Goal: Task Accomplishment & Management: Manage account settings

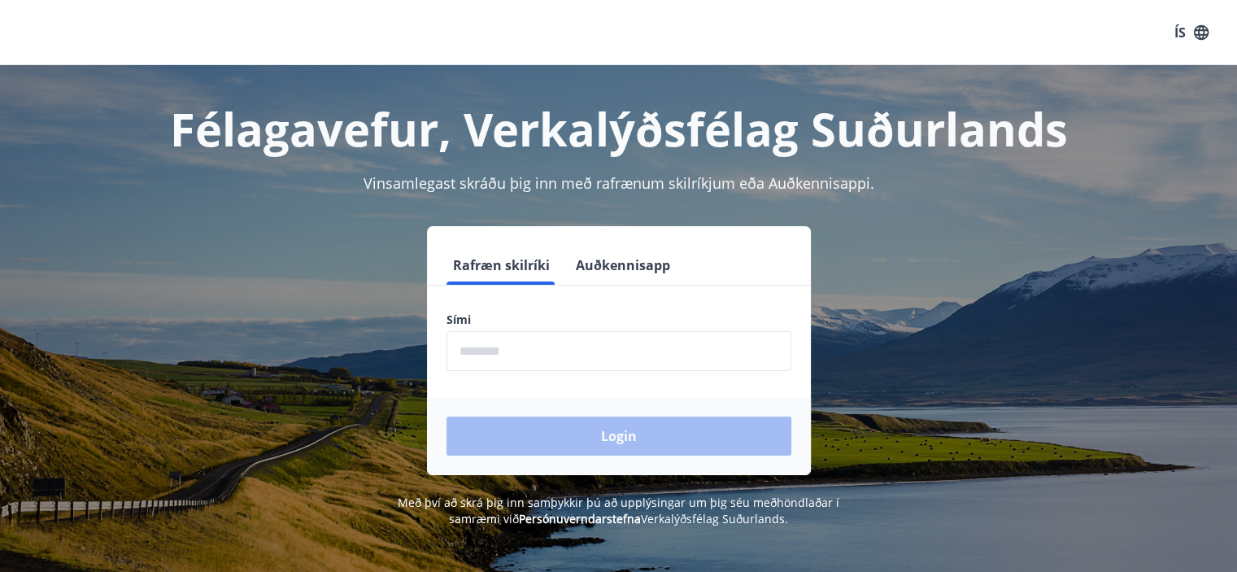
click at [476, 350] on input "phone" at bounding box center [618, 351] width 345 height 40
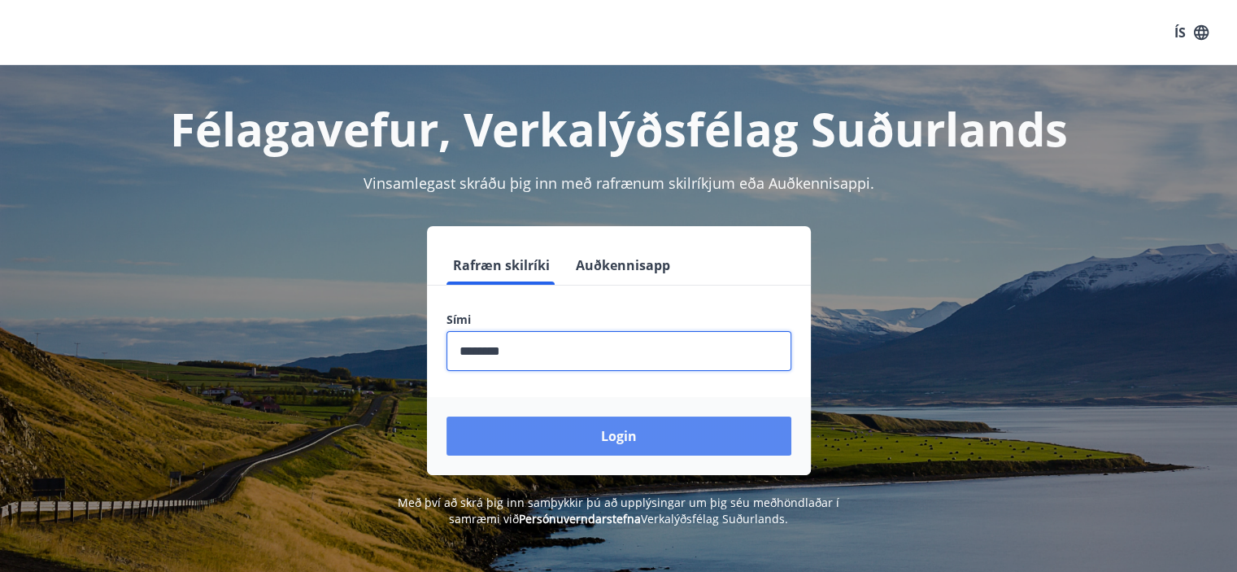
type input "********"
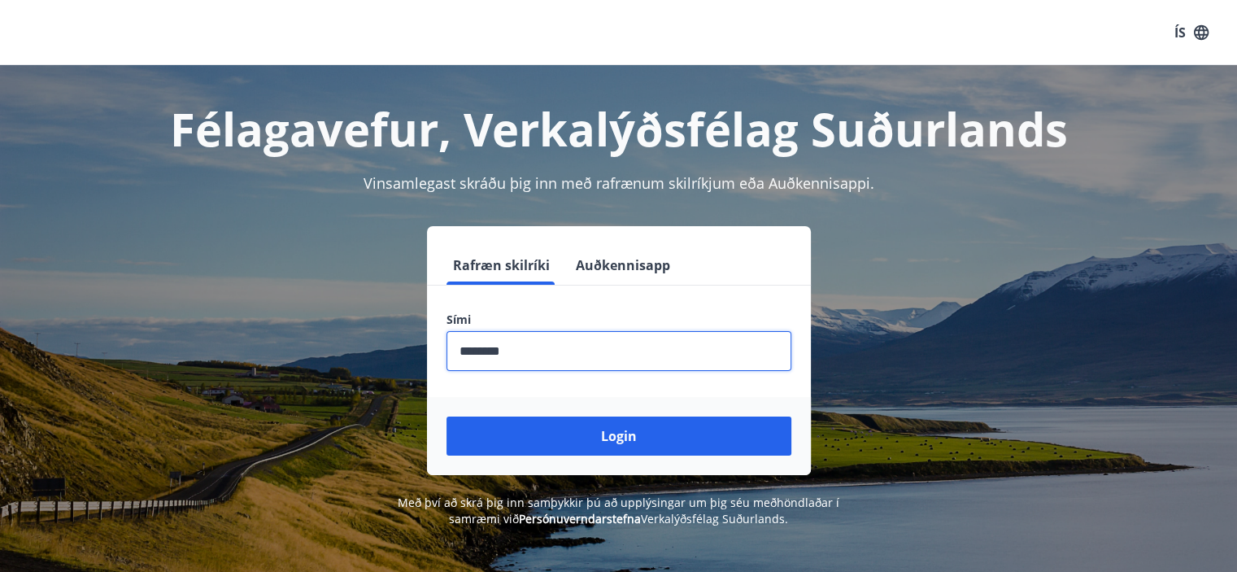
click at [568, 433] on button "Login" at bounding box center [618, 435] width 345 height 39
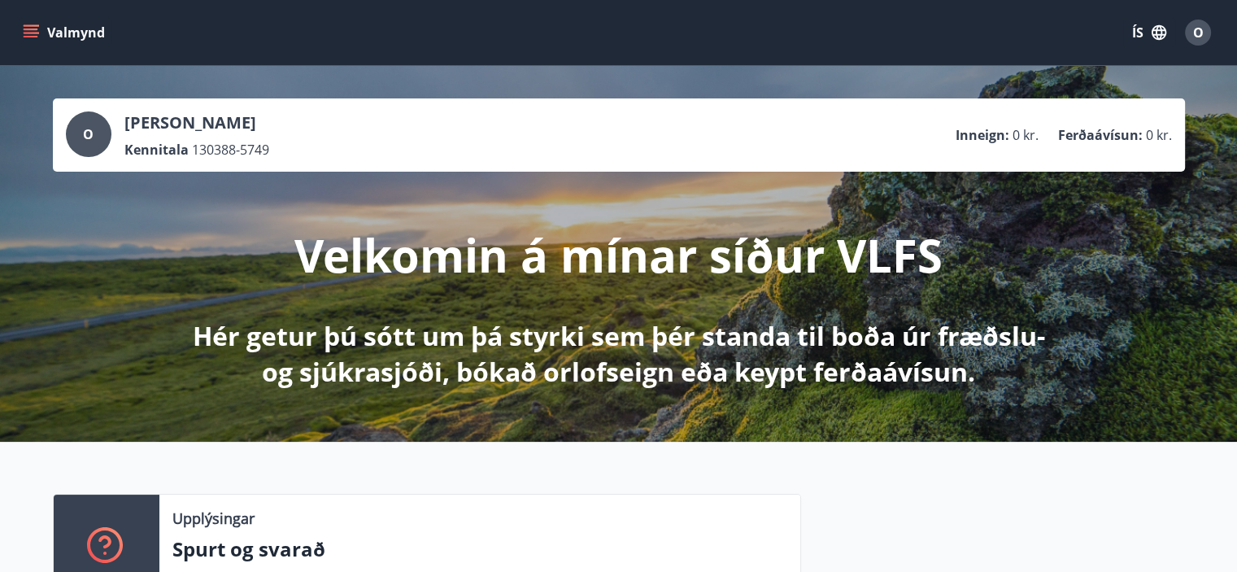
click at [1138, 34] on button "ÍS" at bounding box center [1149, 32] width 52 height 29
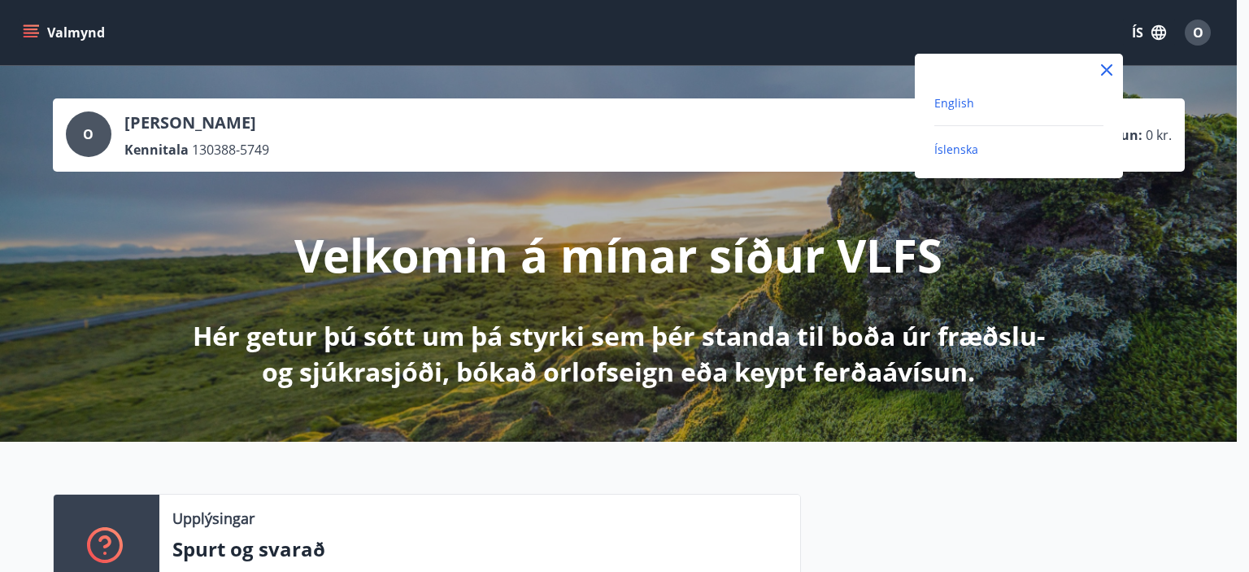
click at [949, 99] on span "English" at bounding box center [954, 102] width 40 height 15
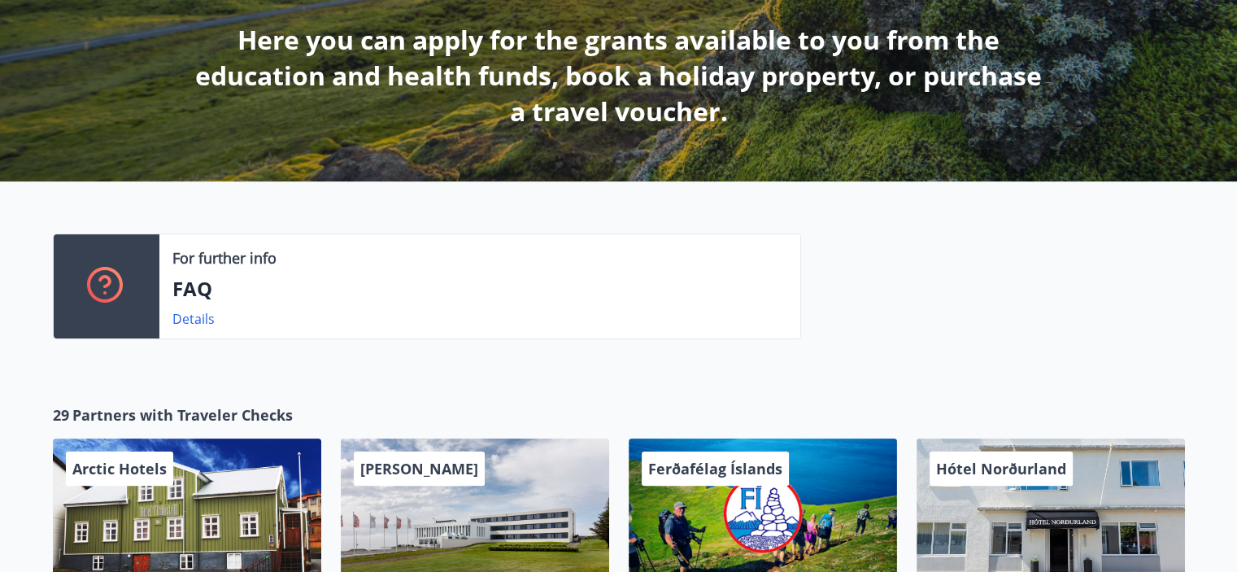
scroll to position [325, 0]
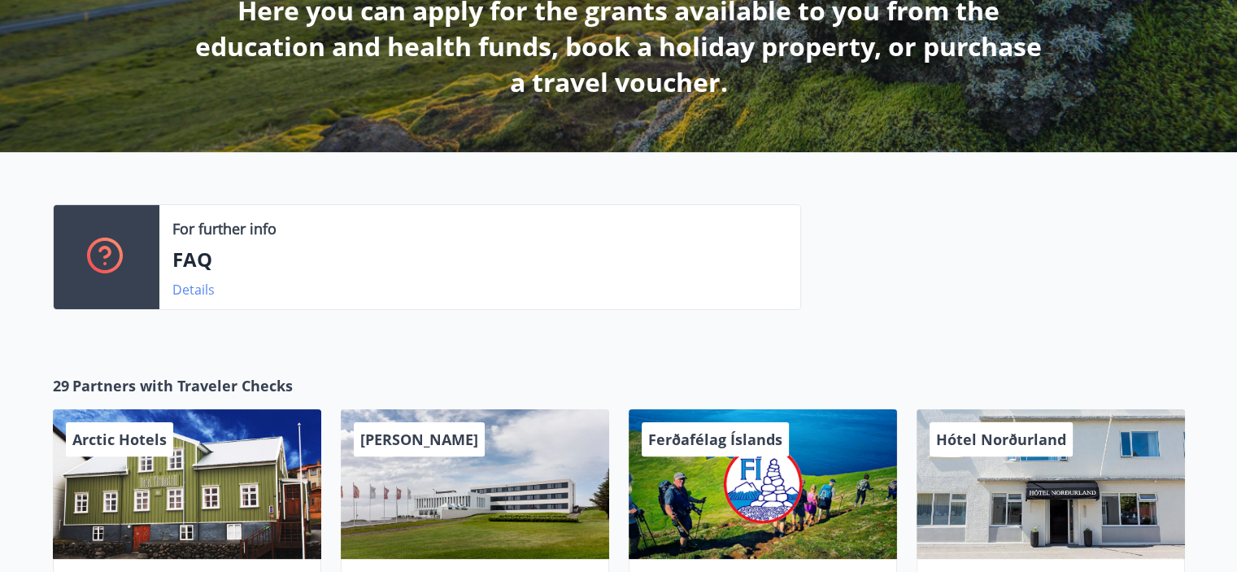
click at [184, 289] on link "Details" at bounding box center [193, 290] width 42 height 18
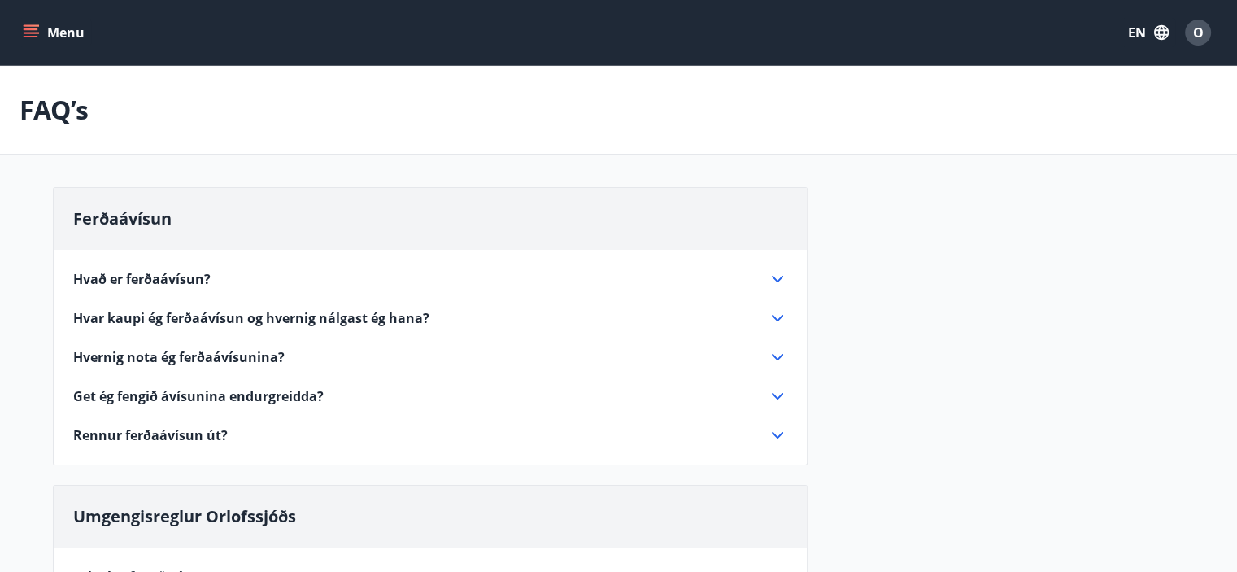
click at [1129, 26] on button "EN" at bounding box center [1148, 32] width 54 height 29
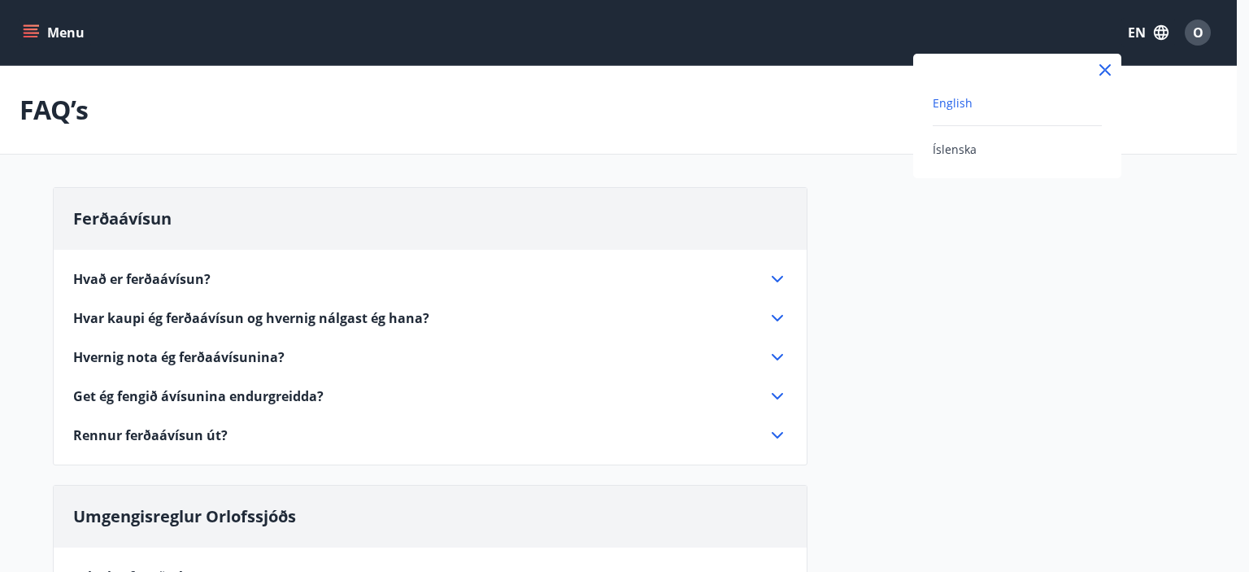
click at [950, 102] on span "English" at bounding box center [953, 102] width 40 height 15
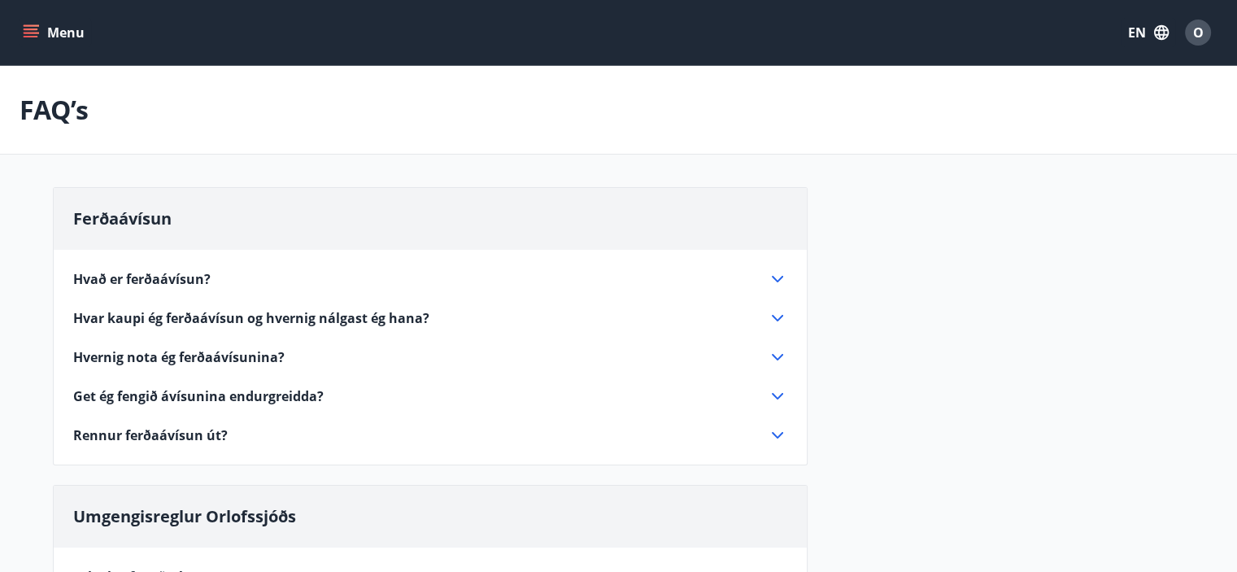
click at [775, 277] on icon at bounding box center [778, 279] width 20 height 20
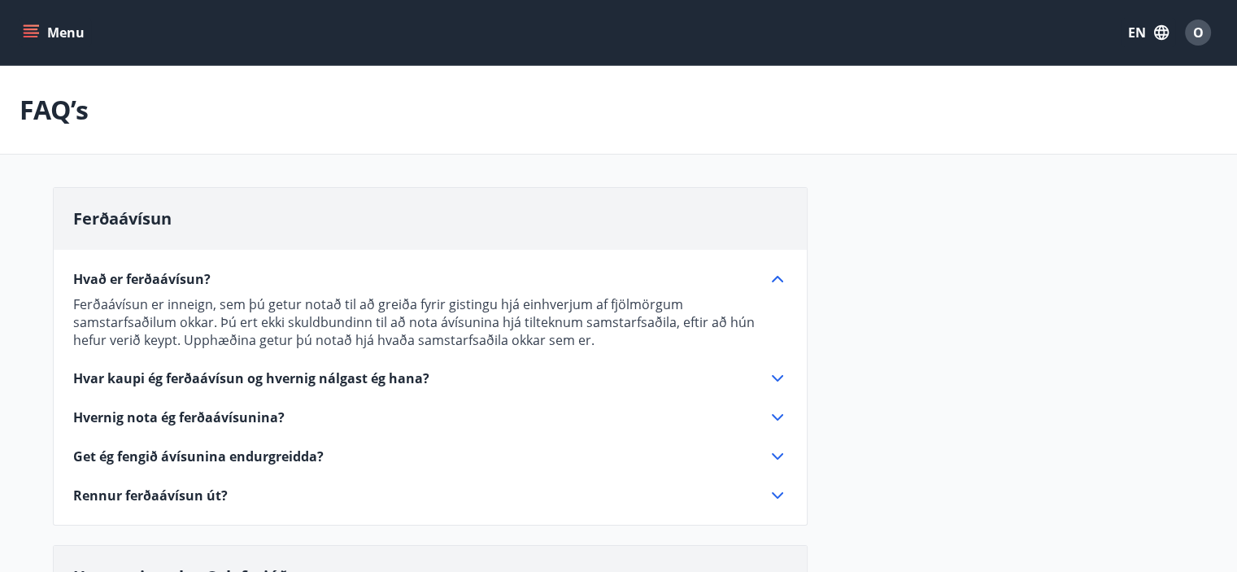
drag, startPoint x: 777, startPoint y: 276, endPoint x: 766, endPoint y: 282, distance: 12.0
click at [777, 279] on icon at bounding box center [778, 279] width 20 height 20
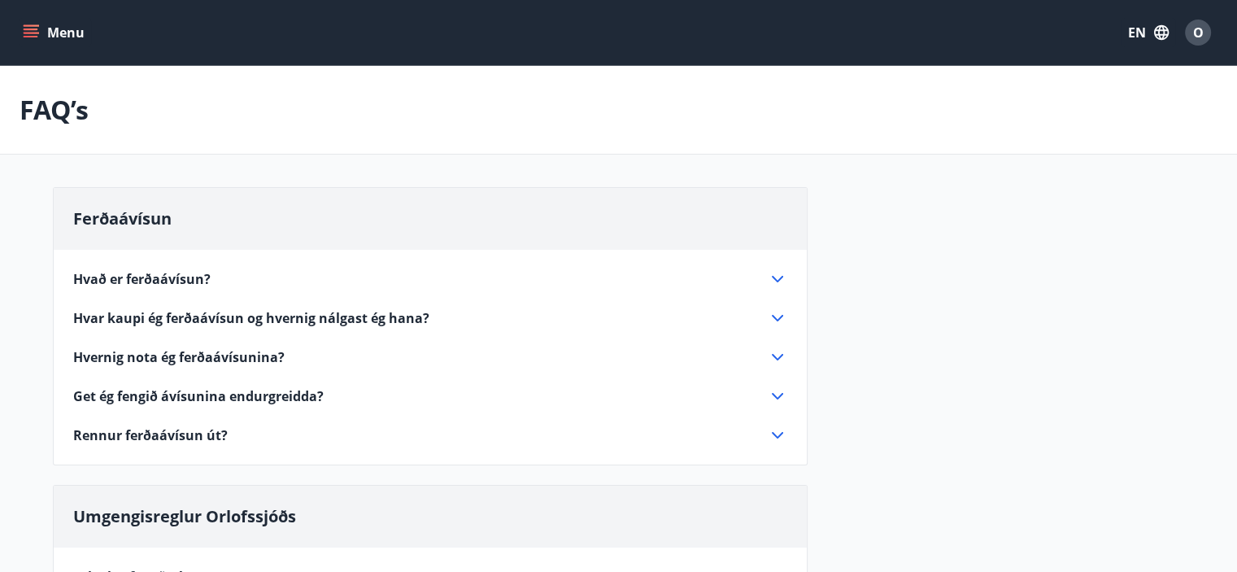
click at [407, 321] on span "Hvar kaupi ég ferðaávísun og hvernig nálgast ég hana?" at bounding box center [251, 318] width 356 height 18
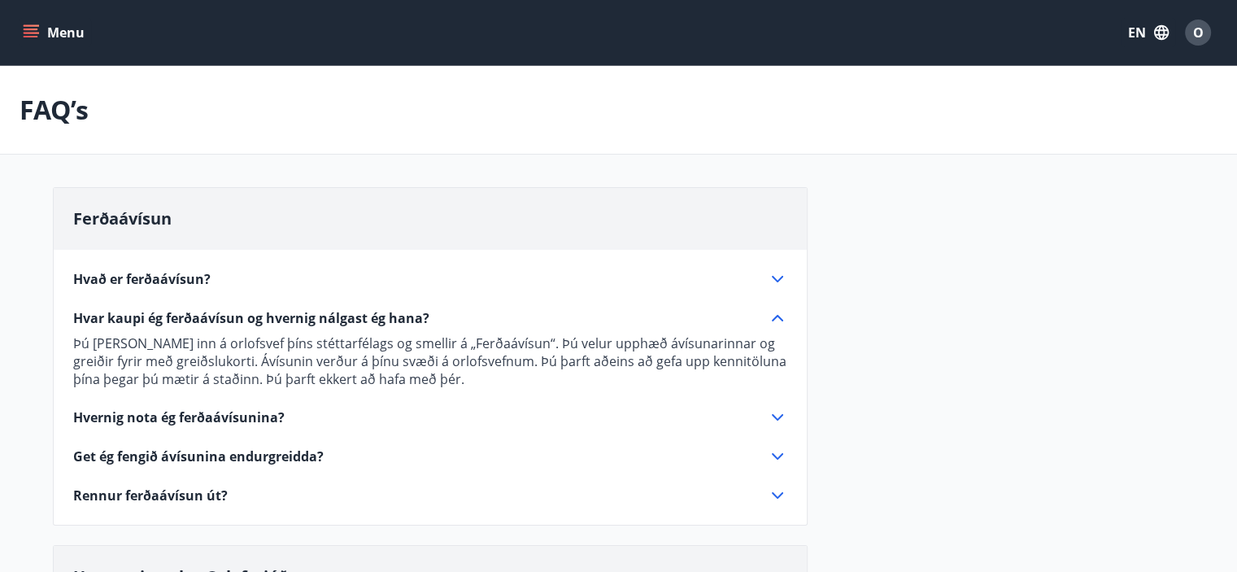
click at [334, 319] on span "Hvar kaupi ég ferðaávísun og hvernig nálgast ég hana?" at bounding box center [251, 318] width 356 height 18
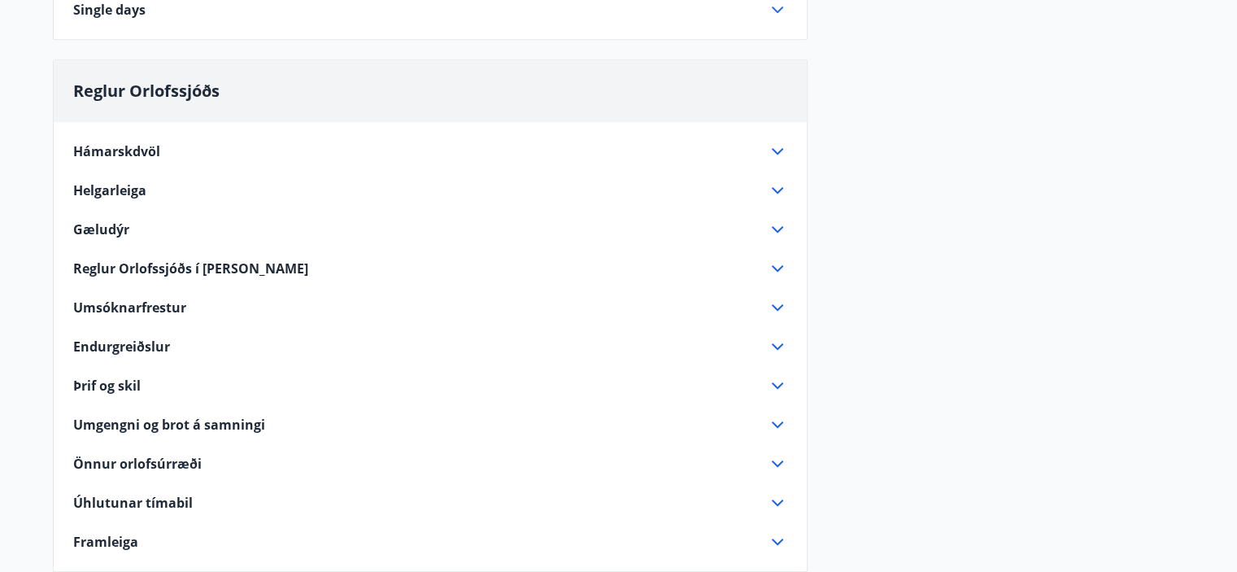
scroll to position [956, 0]
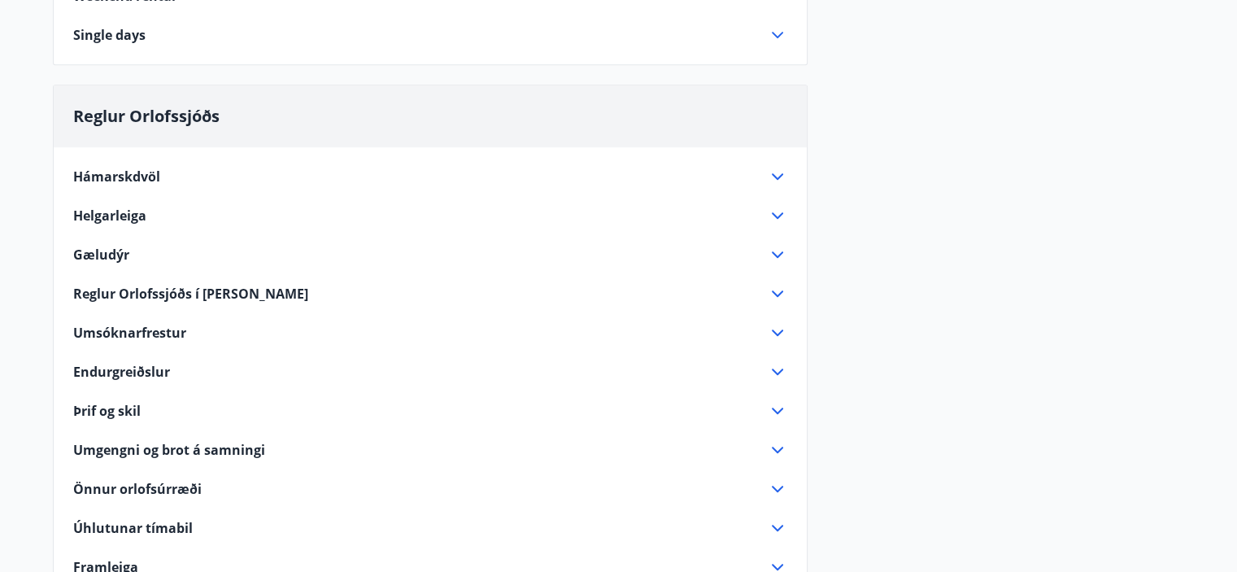
click at [150, 178] on span "Hámarskdvöl" at bounding box center [116, 176] width 87 height 18
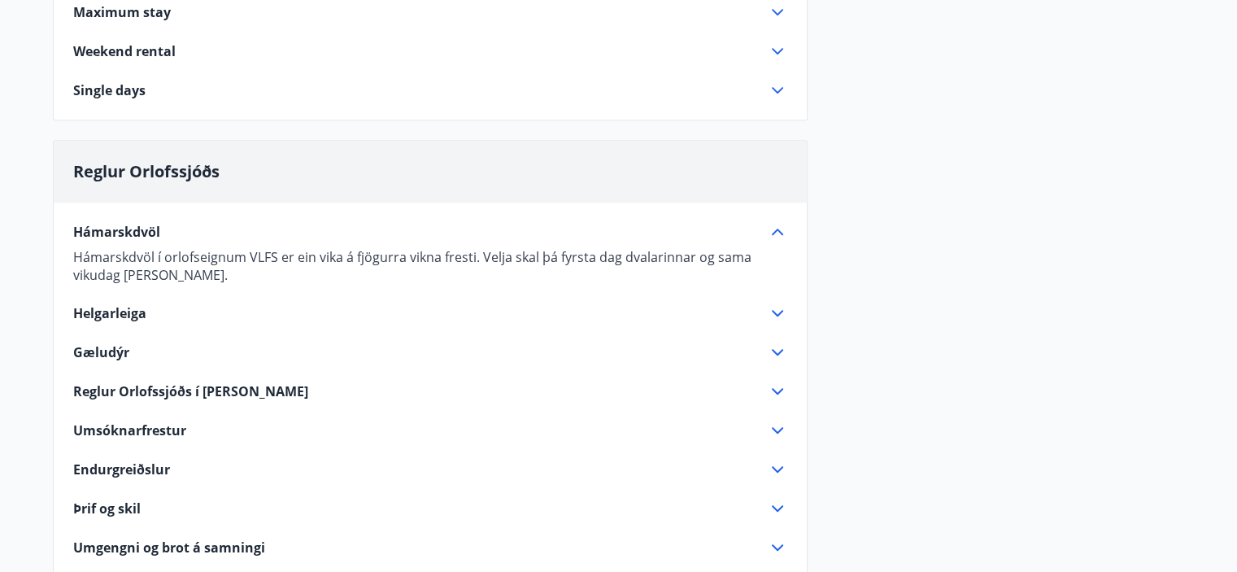
scroll to position [875, 0]
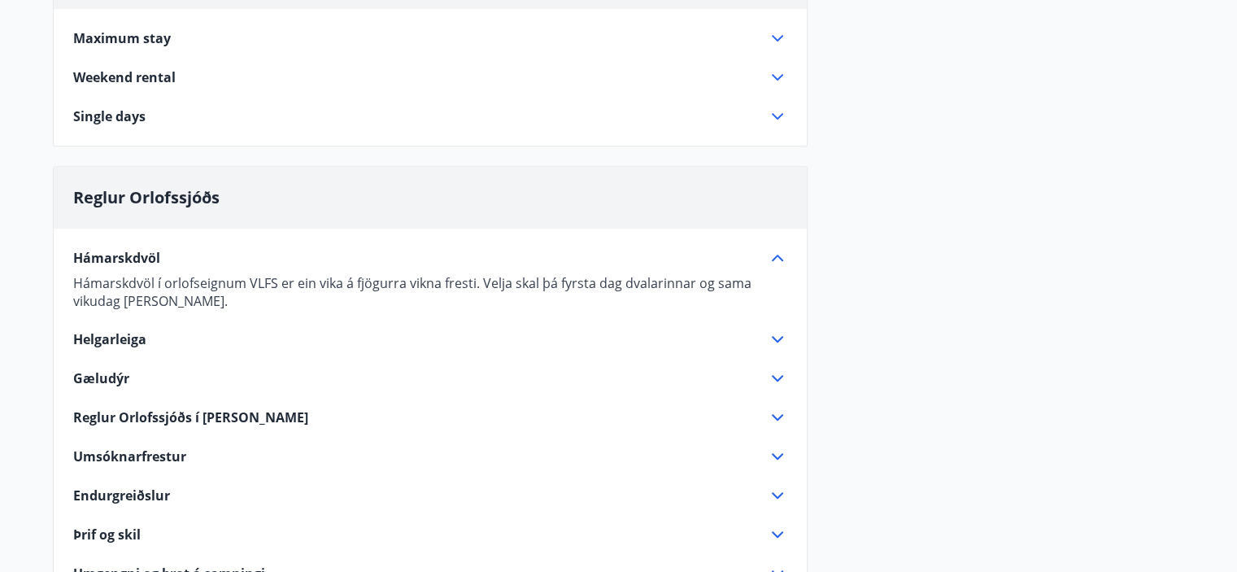
click at [781, 255] on icon at bounding box center [778, 258] width 20 height 20
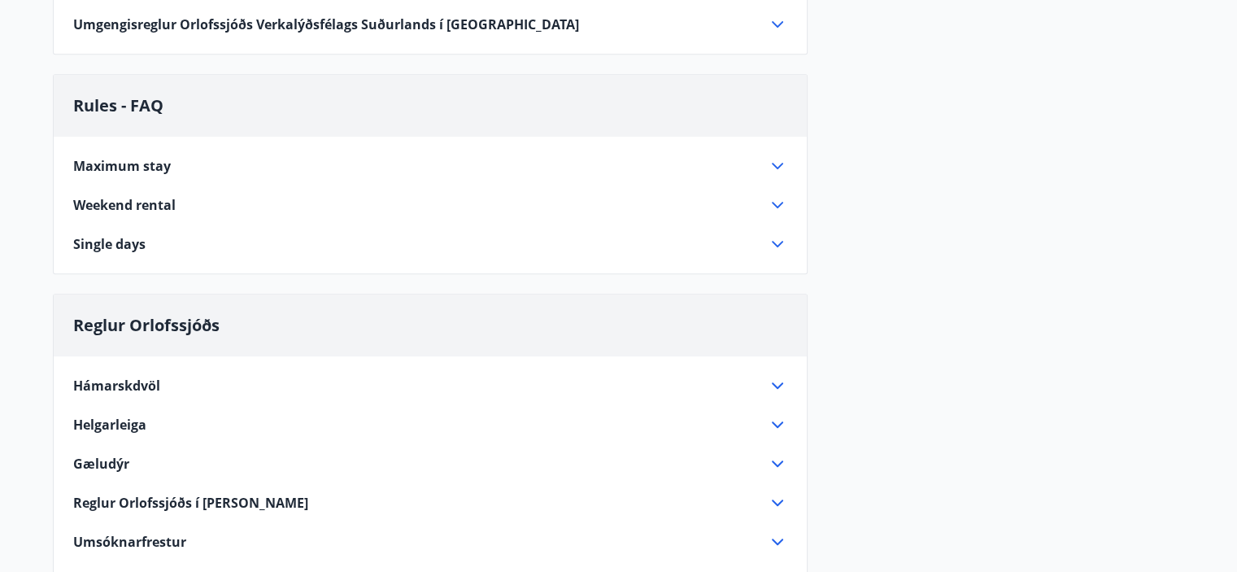
scroll to position [712, 0]
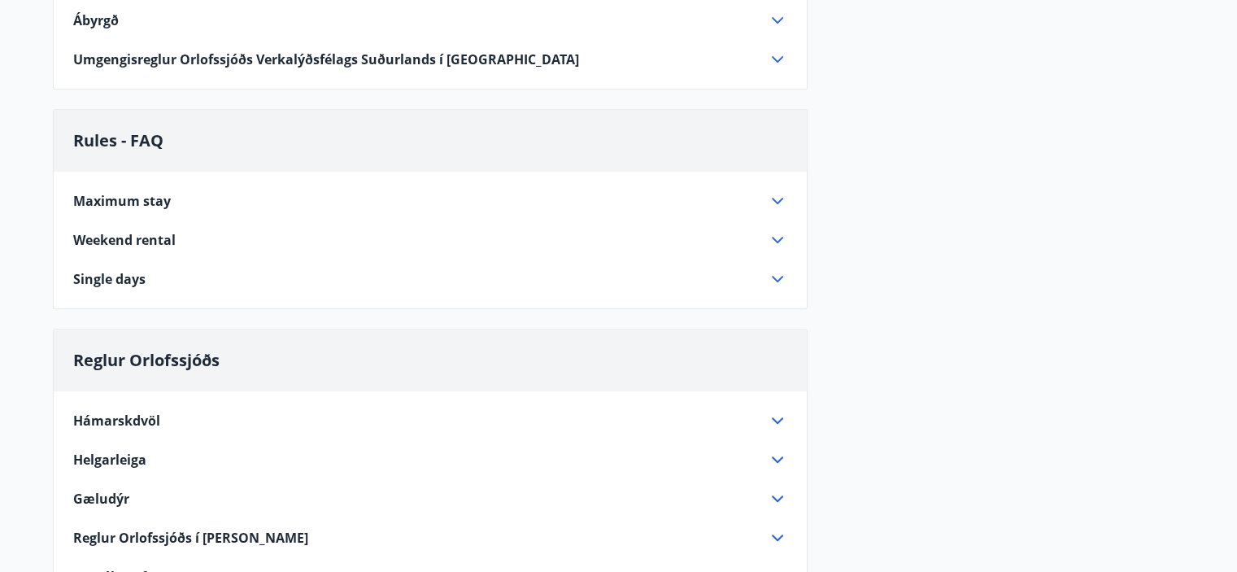
click at [446, 277] on div "Single days" at bounding box center [420, 279] width 694 height 18
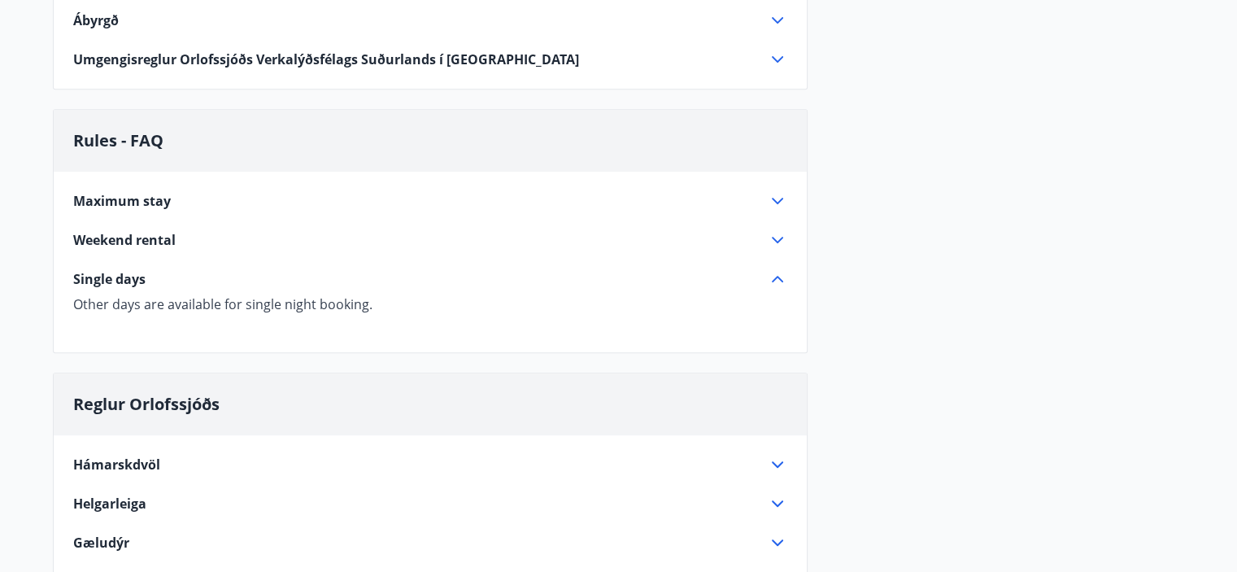
click at [346, 289] on div "Other days are available for single night booking." at bounding box center [430, 311] width 714 height 44
click at [784, 272] on icon at bounding box center [778, 279] width 20 height 20
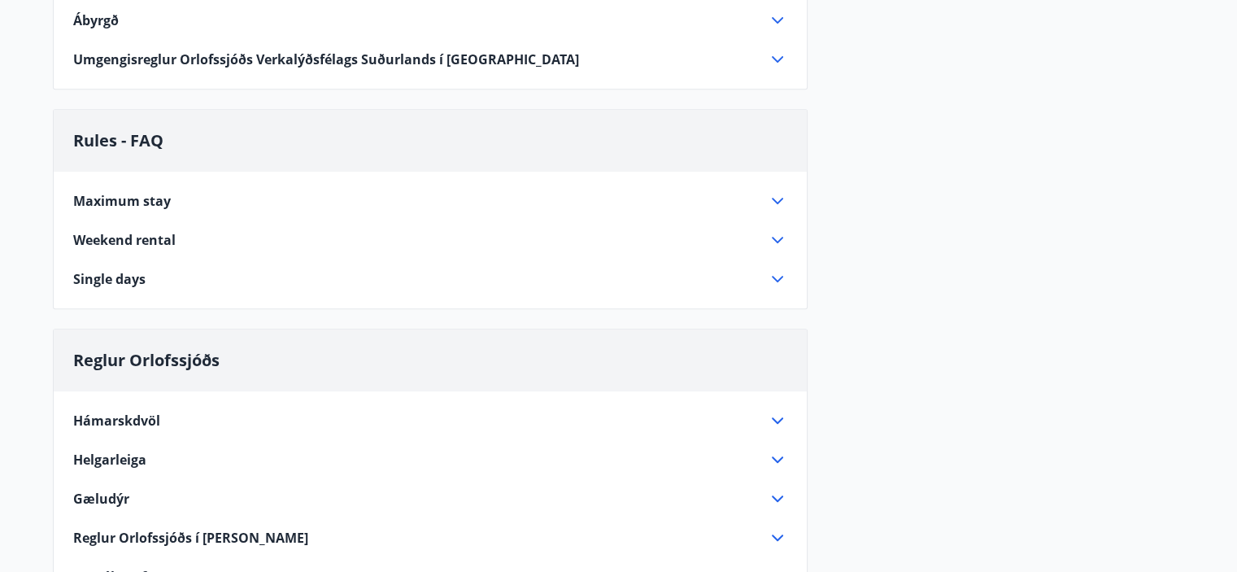
click at [777, 235] on icon at bounding box center [778, 240] width 20 height 20
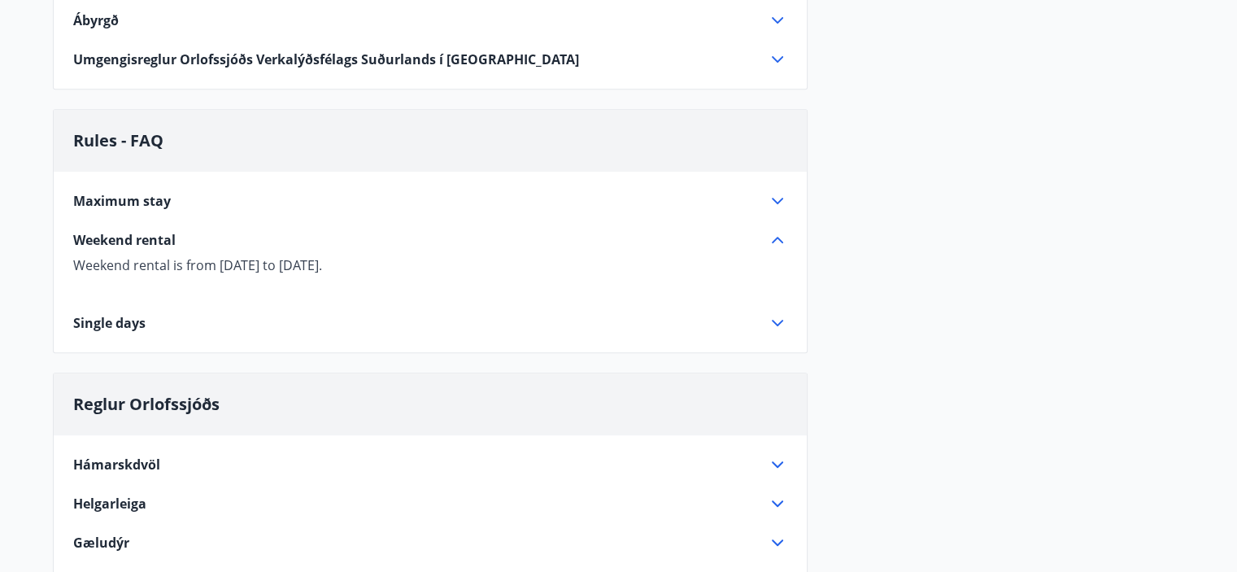
click at [777, 234] on icon at bounding box center [778, 240] width 20 height 20
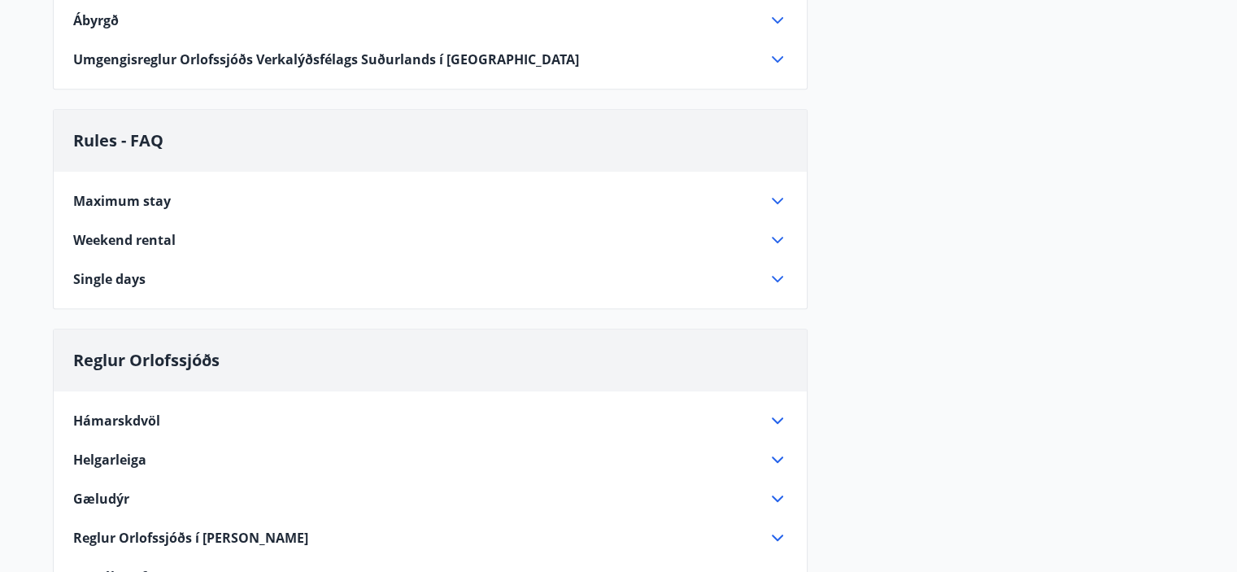
click at [781, 198] on icon at bounding box center [777, 201] width 11 height 7
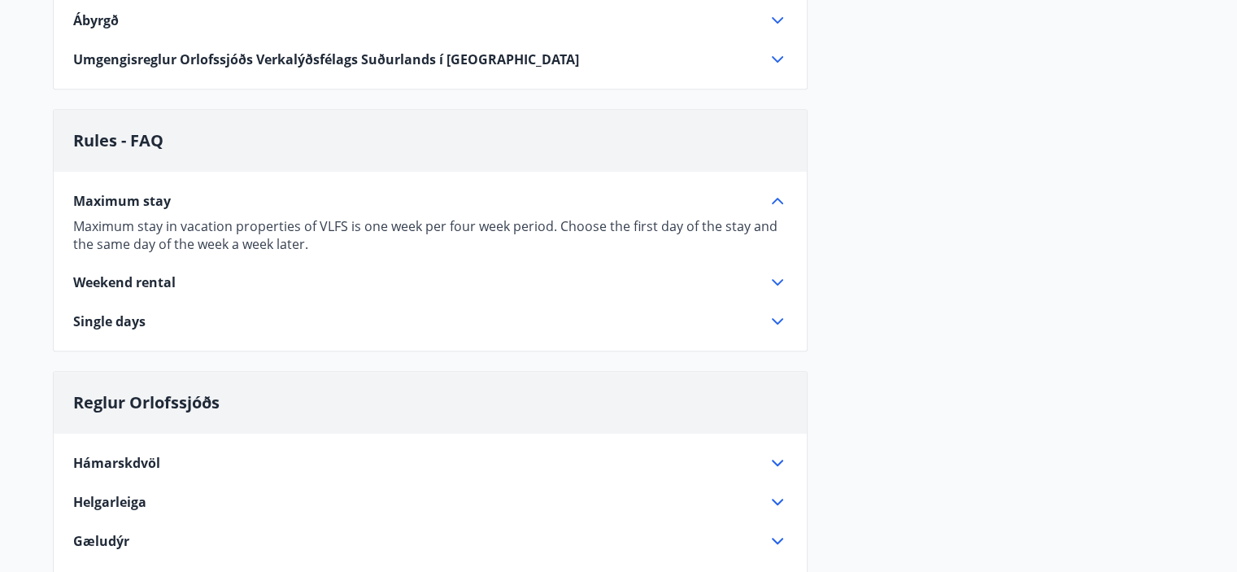
click at [781, 194] on icon at bounding box center [778, 201] width 20 height 20
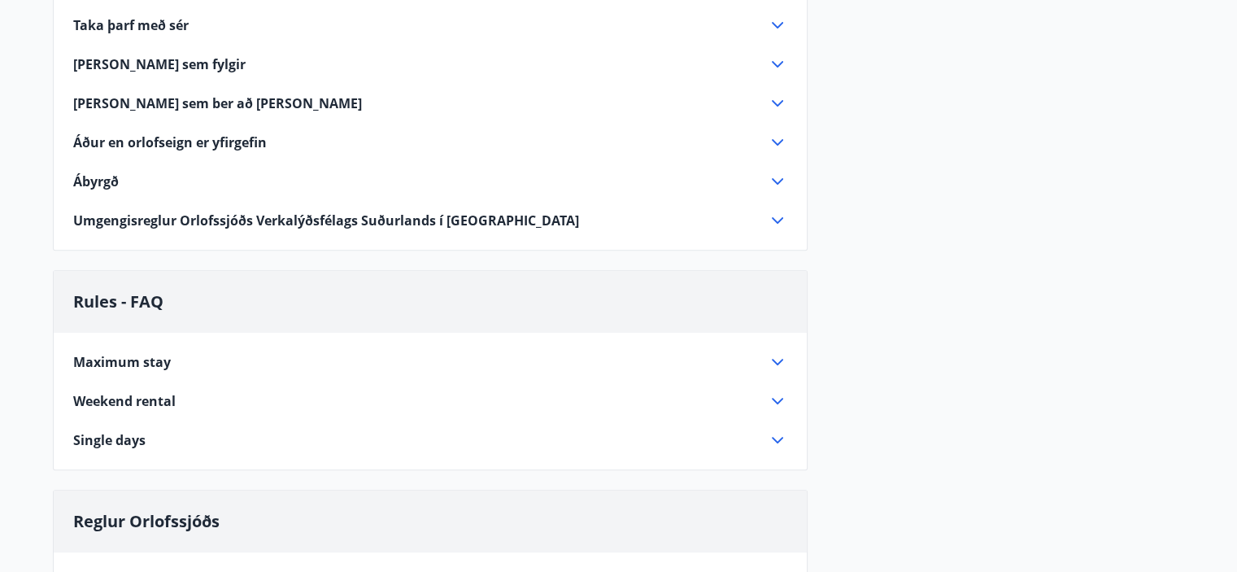
scroll to position [550, 0]
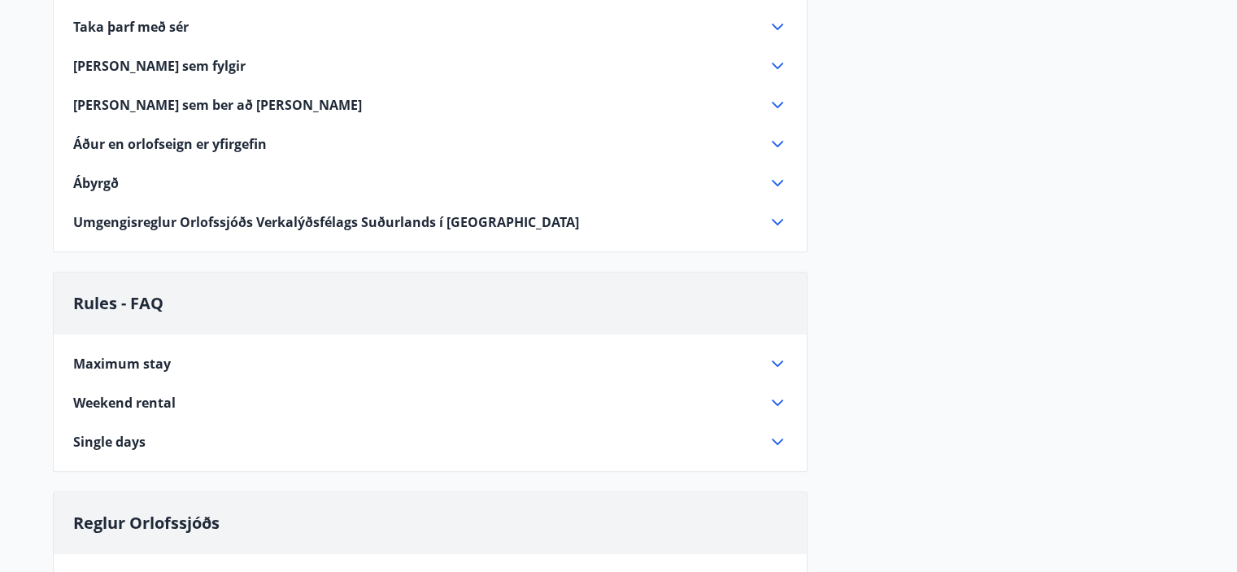
click at [781, 221] on icon at bounding box center [778, 222] width 20 height 20
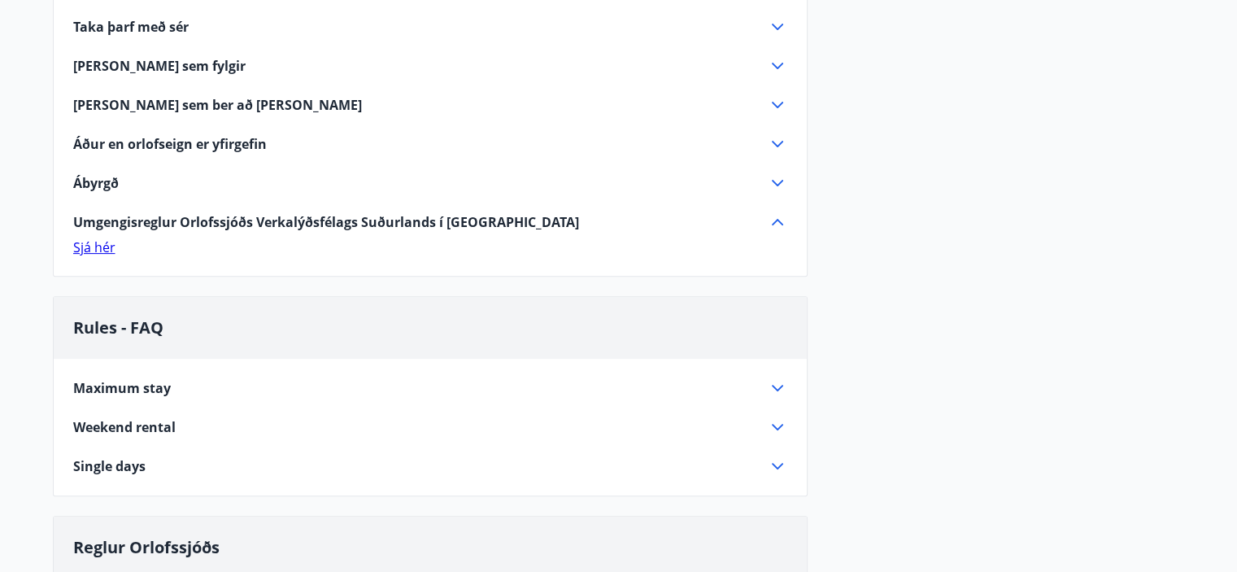
click at [781, 180] on icon at bounding box center [777, 183] width 11 height 7
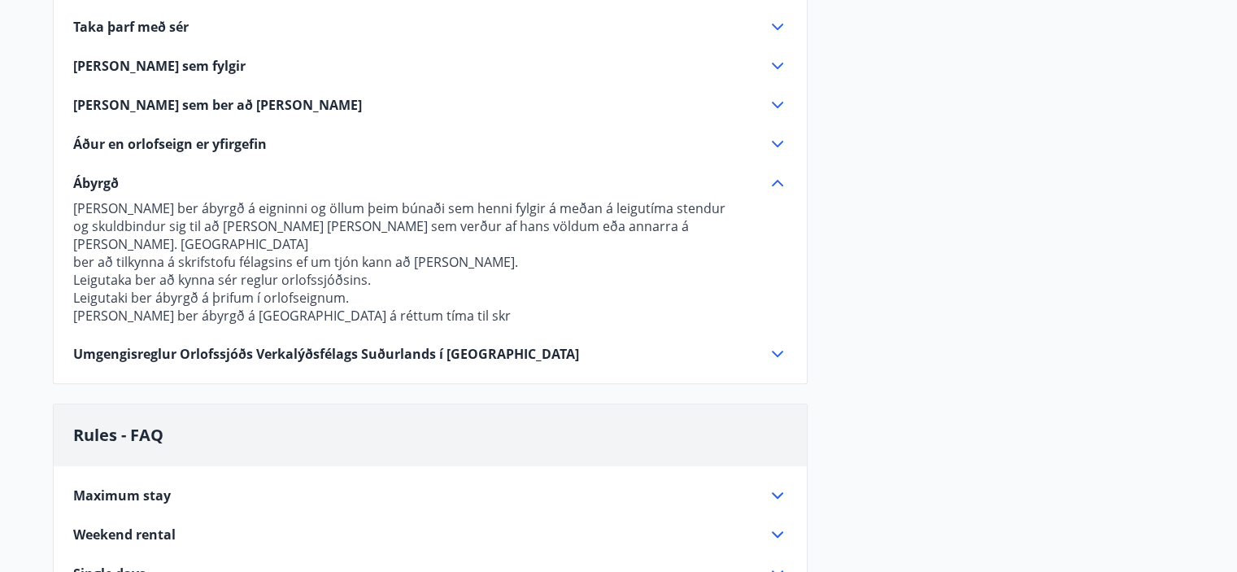
click at [773, 141] on icon at bounding box center [777, 144] width 11 height 7
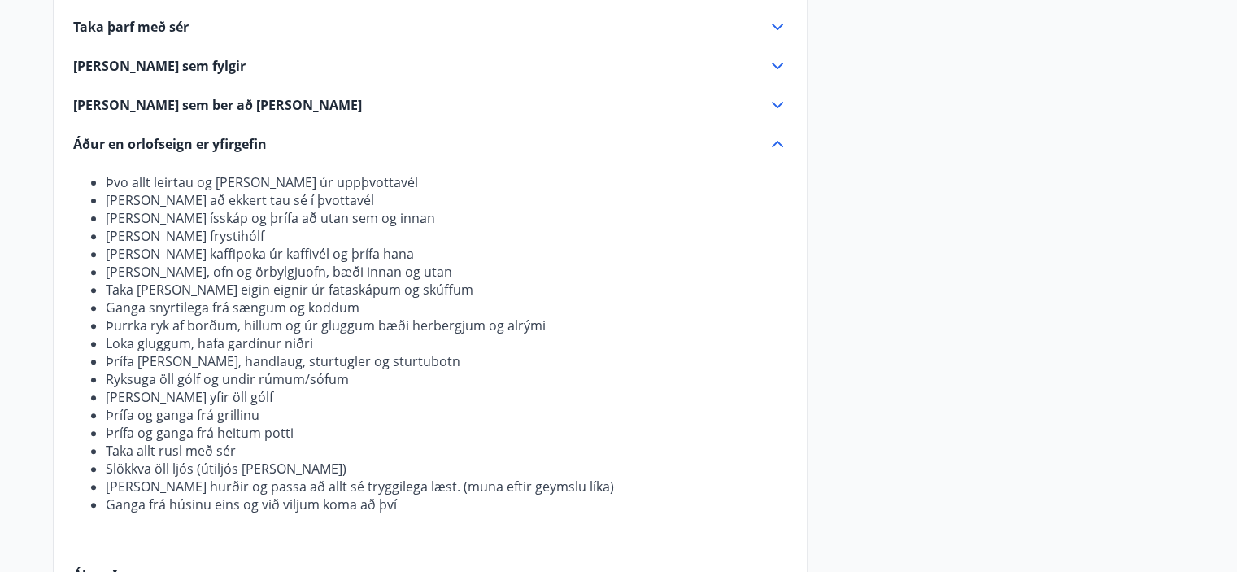
scroll to position [631, 0]
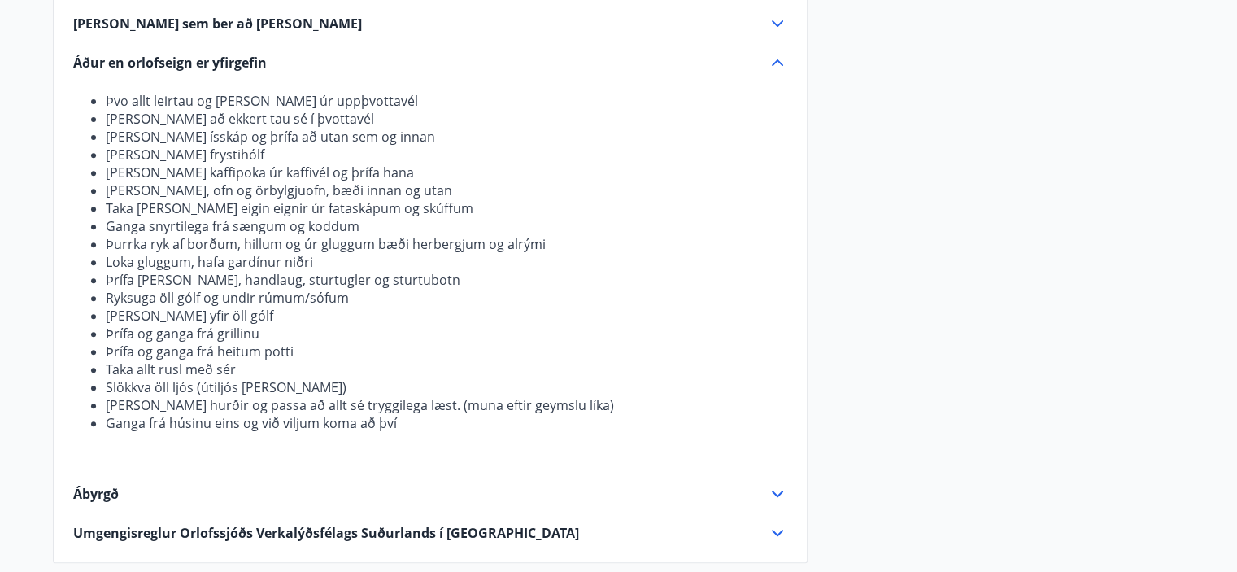
click at [755, 62] on div "Áður en orlofseign er yfirgefin" at bounding box center [420, 63] width 694 height 18
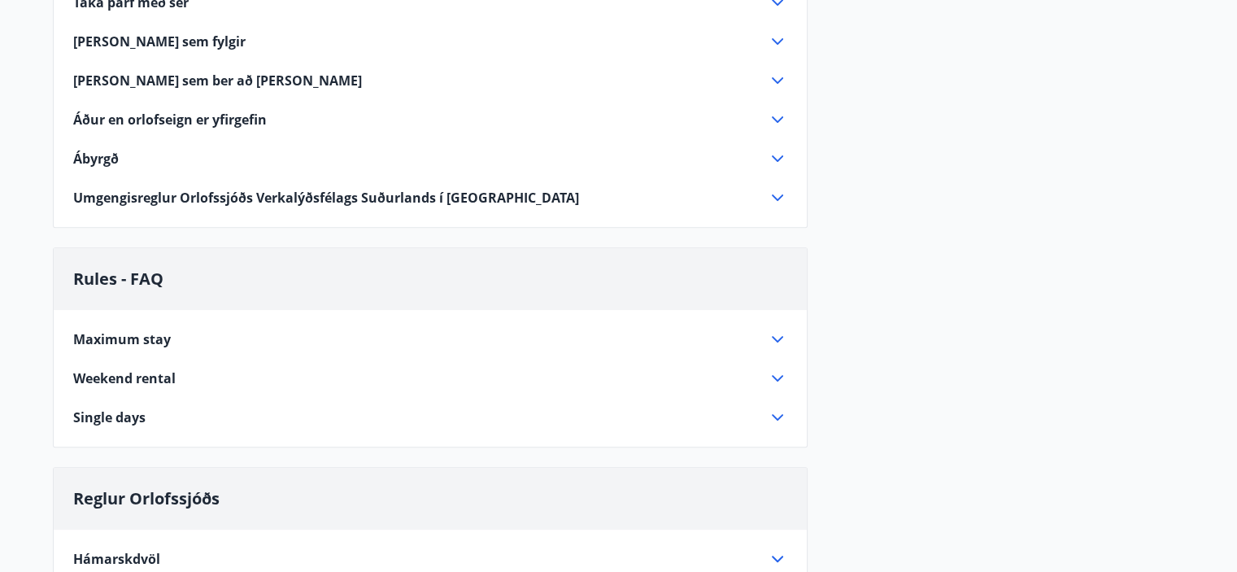
scroll to position [550, 0]
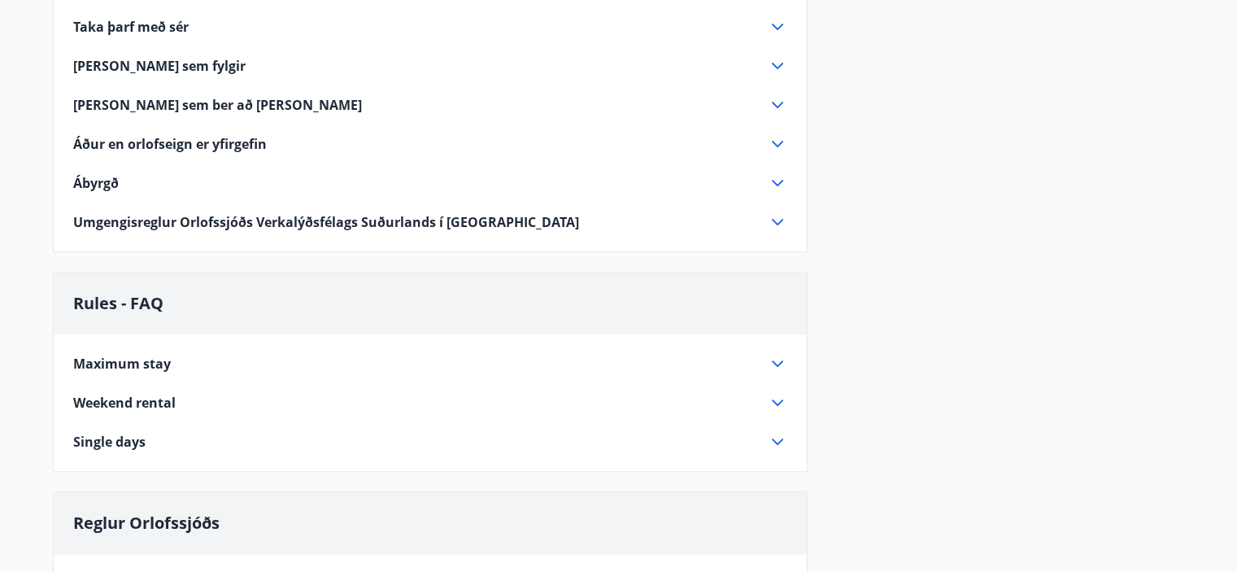
click at [772, 107] on icon at bounding box center [778, 105] width 20 height 20
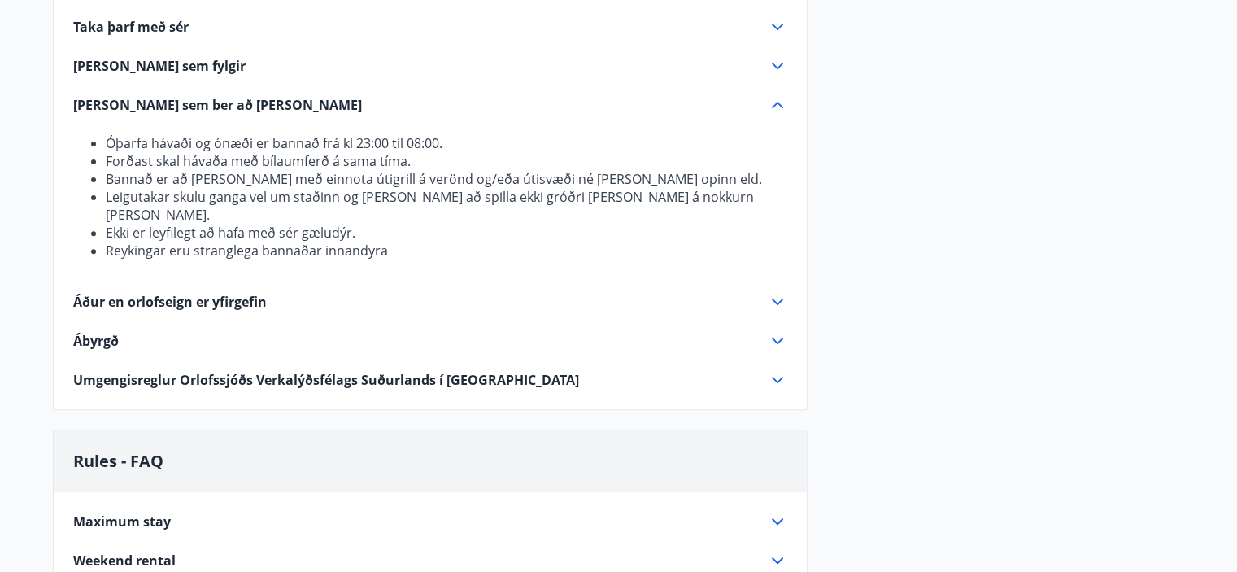
click at [779, 101] on icon at bounding box center [778, 105] width 20 height 20
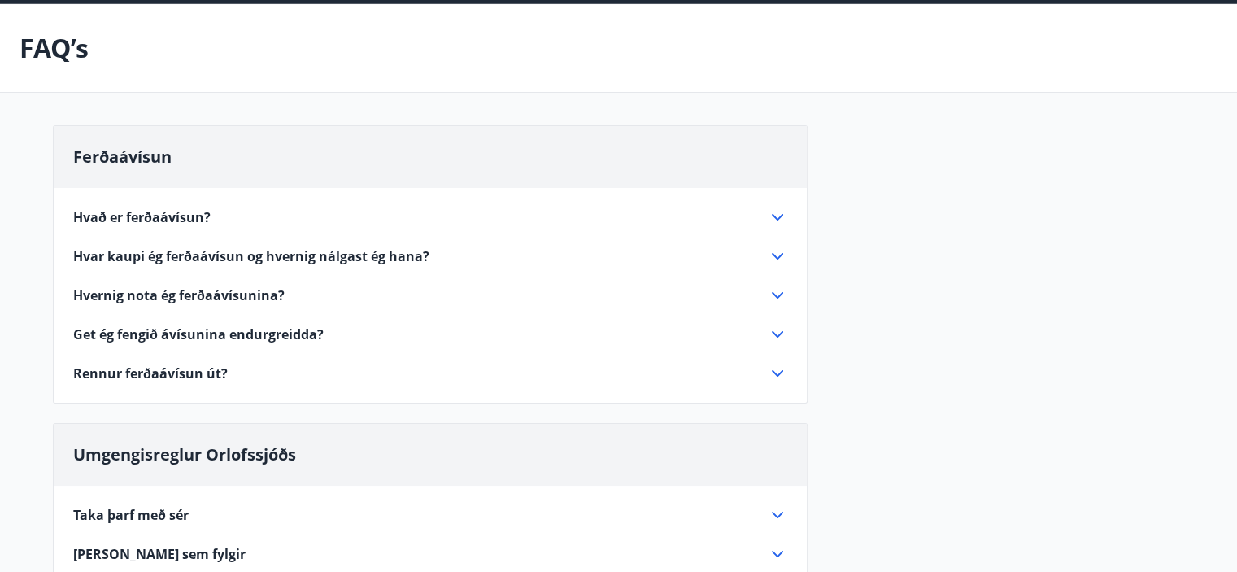
scroll to position [0, 0]
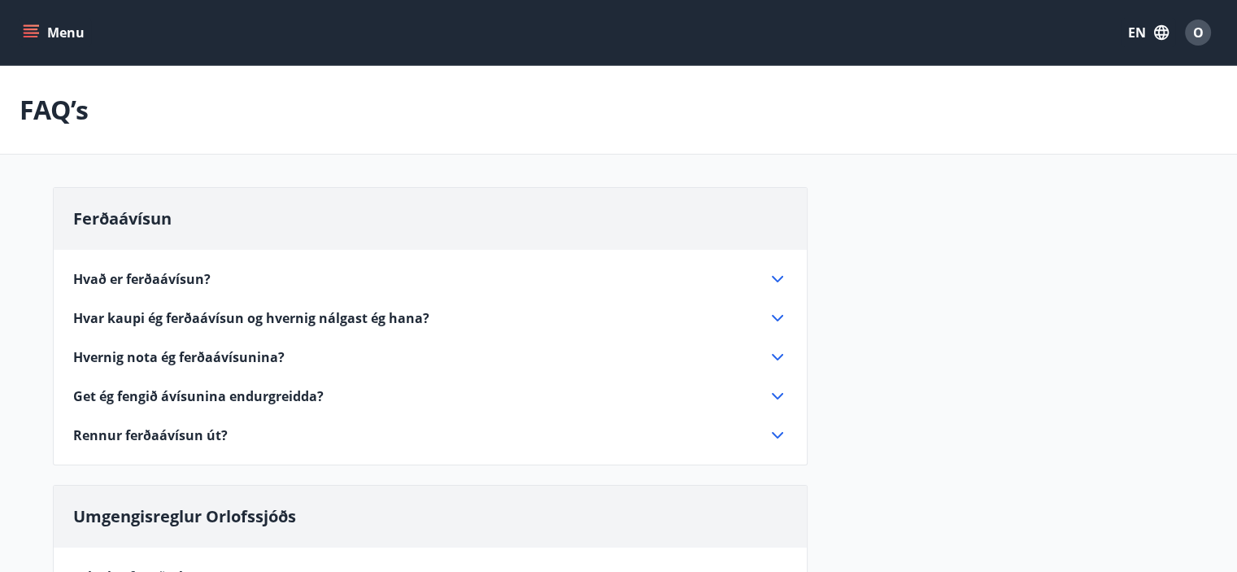
click at [29, 31] on icon "menu" at bounding box center [31, 32] width 16 height 16
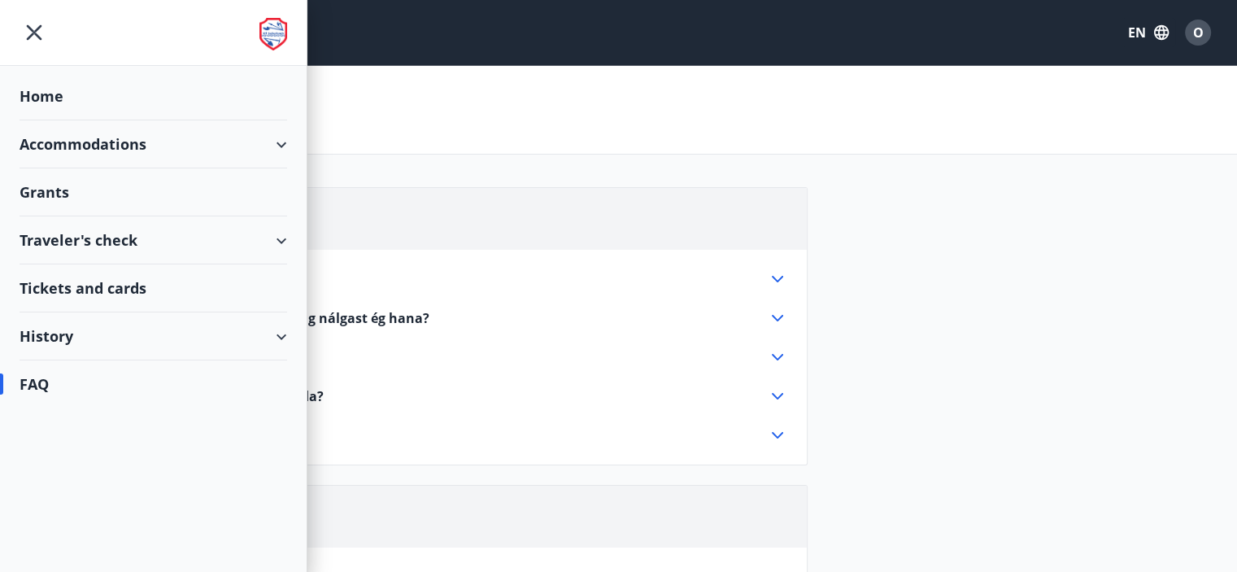
click at [264, 146] on div "Accommodations" at bounding box center [154, 144] width 268 height 48
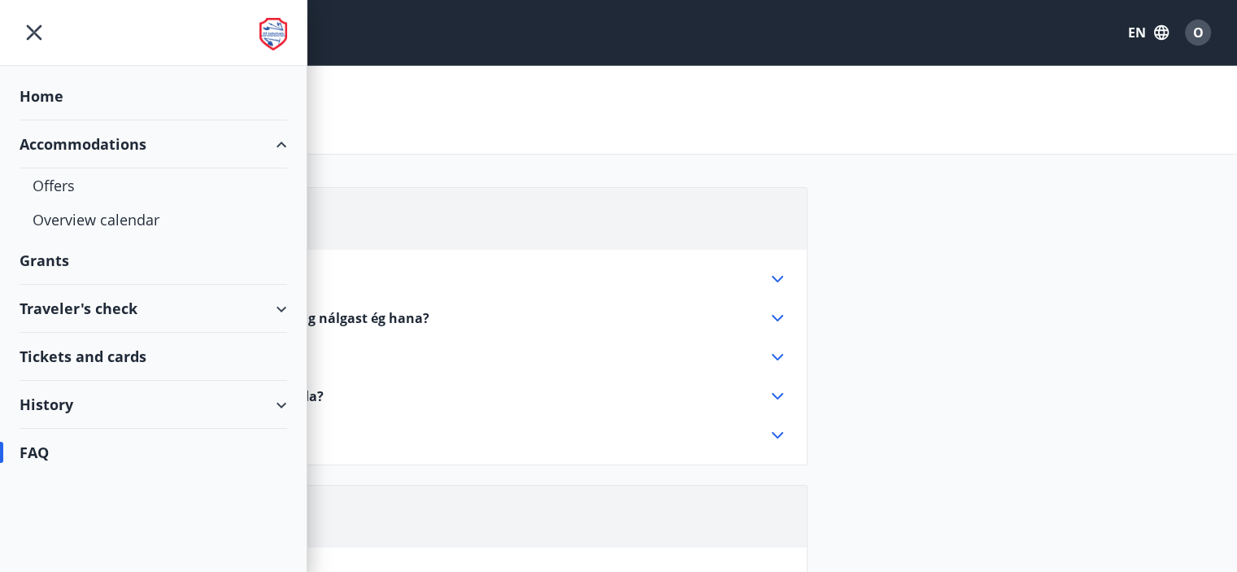
click at [283, 311] on div "Traveler's check" at bounding box center [154, 309] width 268 height 48
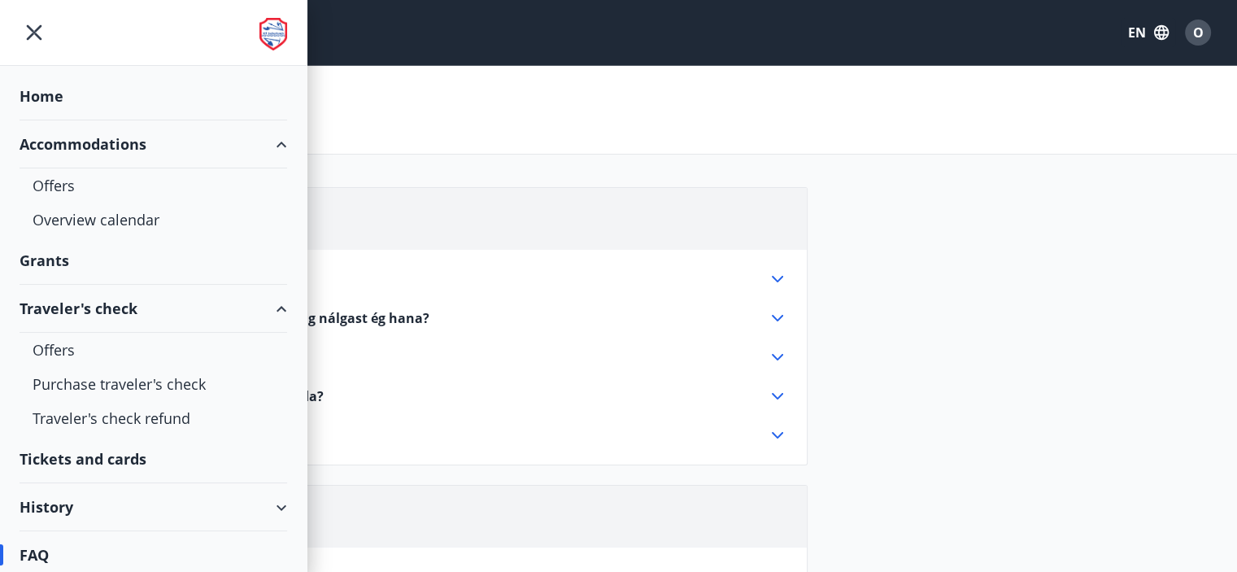
click at [80, 120] on div "Grants" at bounding box center [154, 96] width 268 height 48
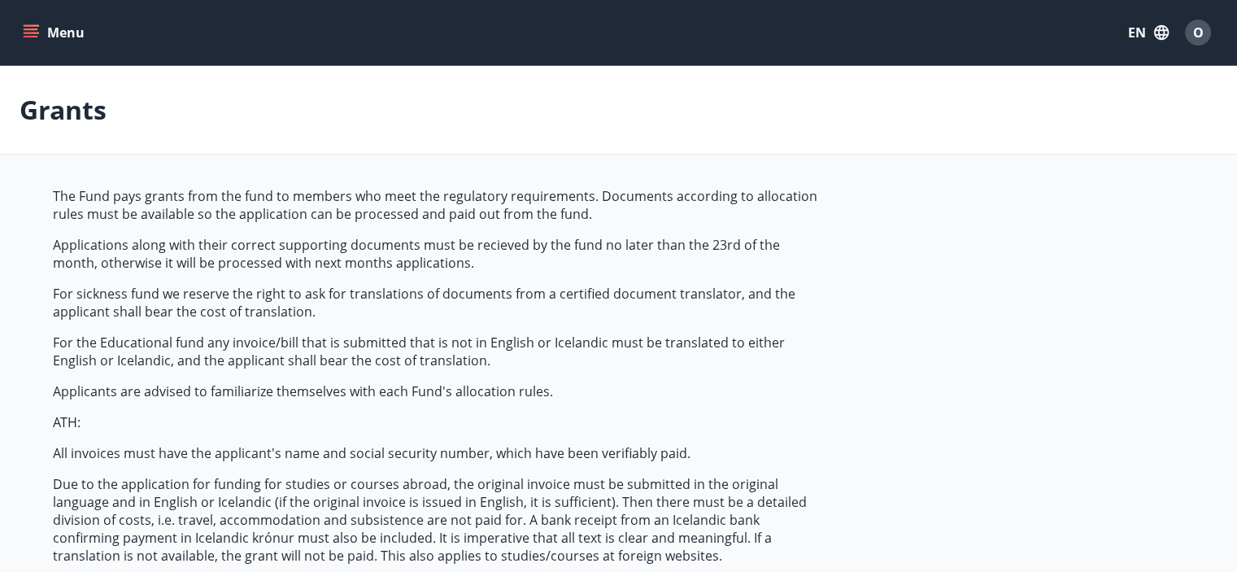
type input "***"
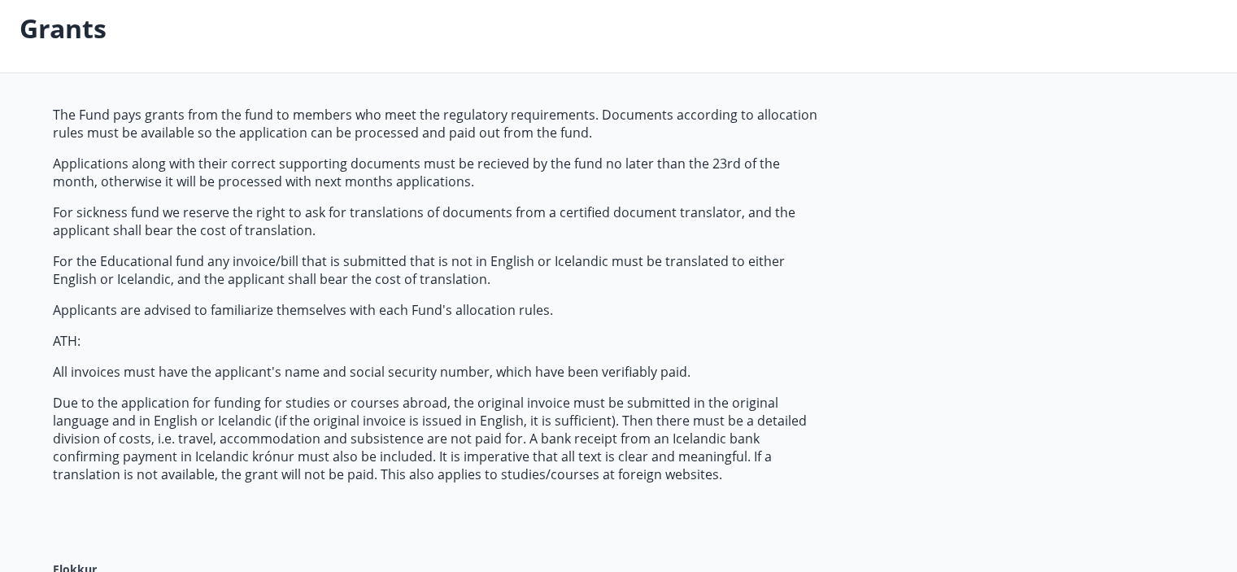
scroll to position [244, 0]
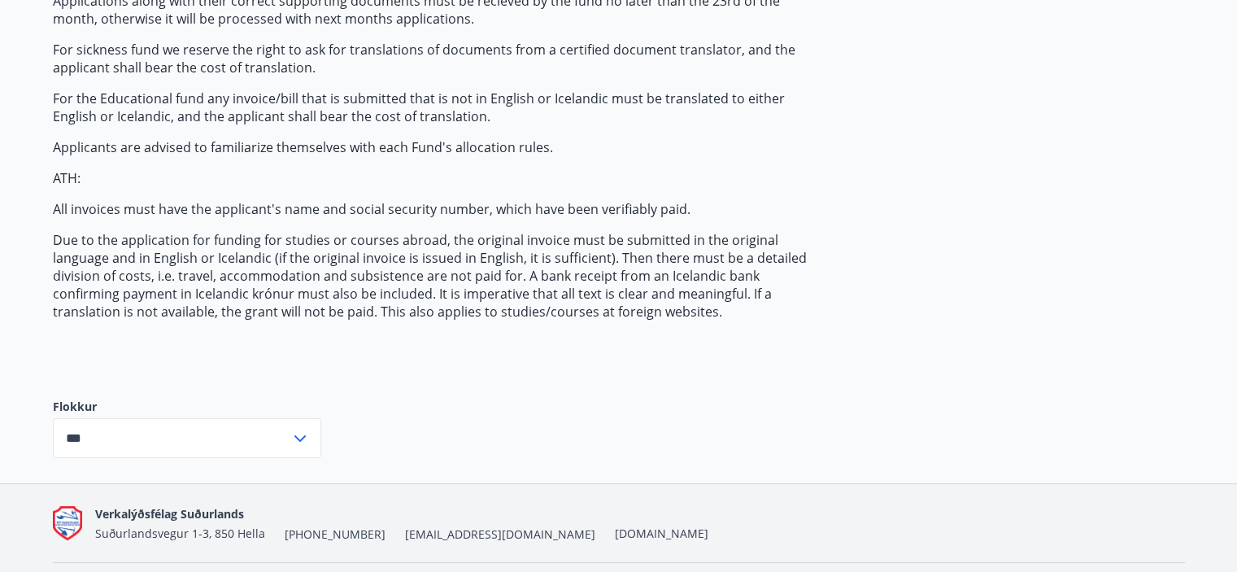
click at [145, 432] on input "***" at bounding box center [171, 438] width 237 height 40
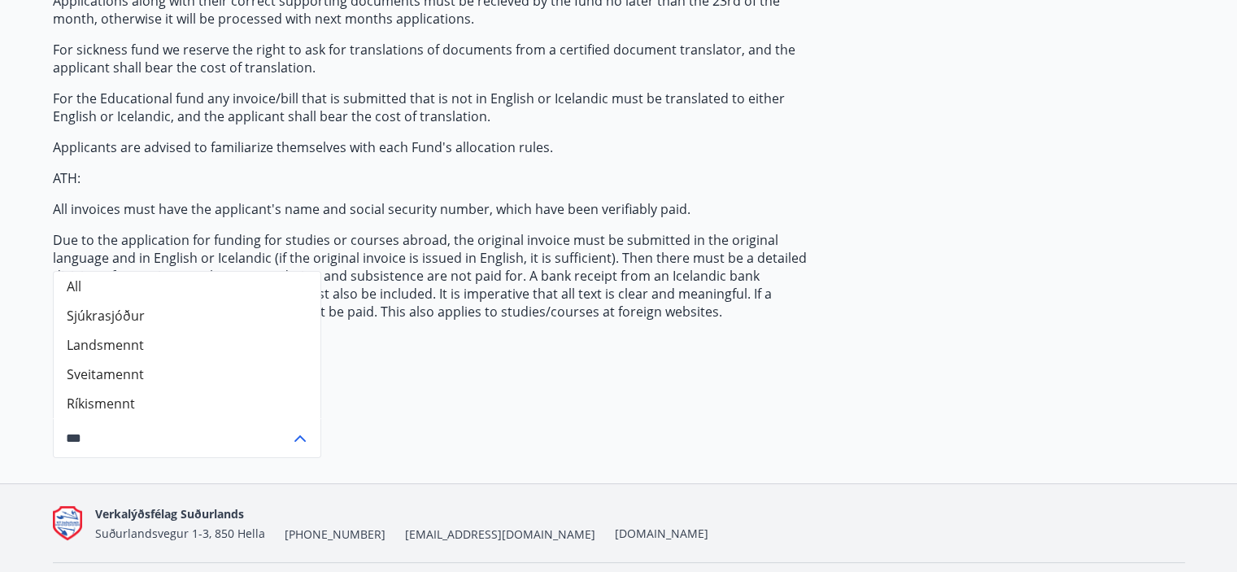
click at [470, 399] on div "The Fund pays grants from the fund to members who meet the regulatory requireme…" at bounding box center [619, 213] width 1132 height 540
click at [465, 402] on div "The Fund pays grants from the fund to members who meet the regulatory requireme…" at bounding box center [619, 213] width 1132 height 540
click at [137, 439] on input "***" at bounding box center [171, 438] width 237 height 40
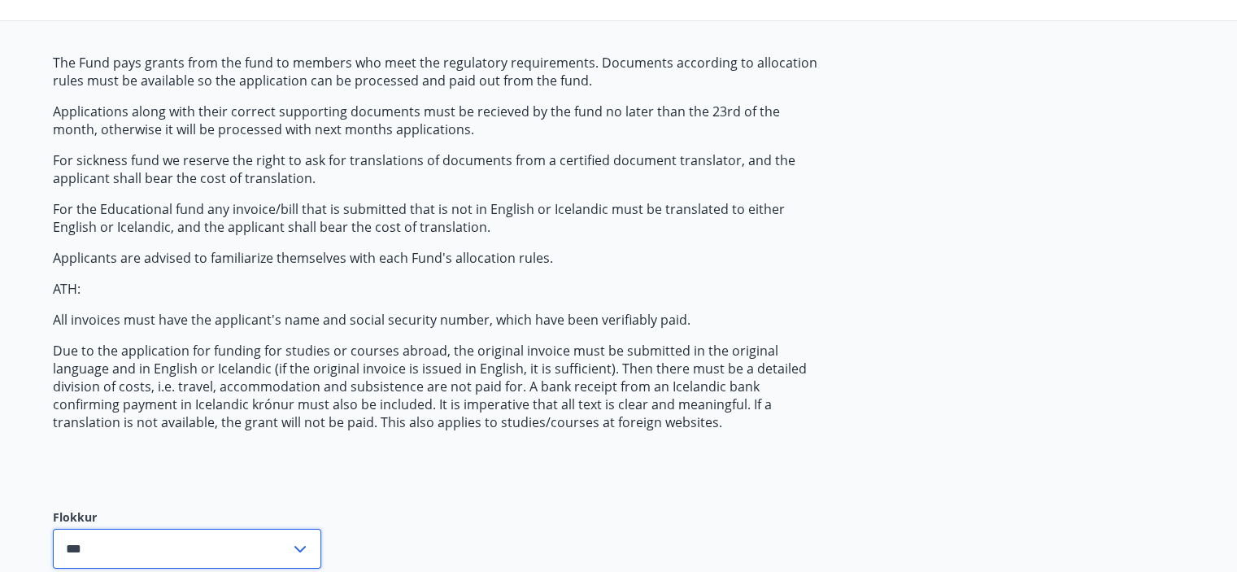
scroll to position [0, 0]
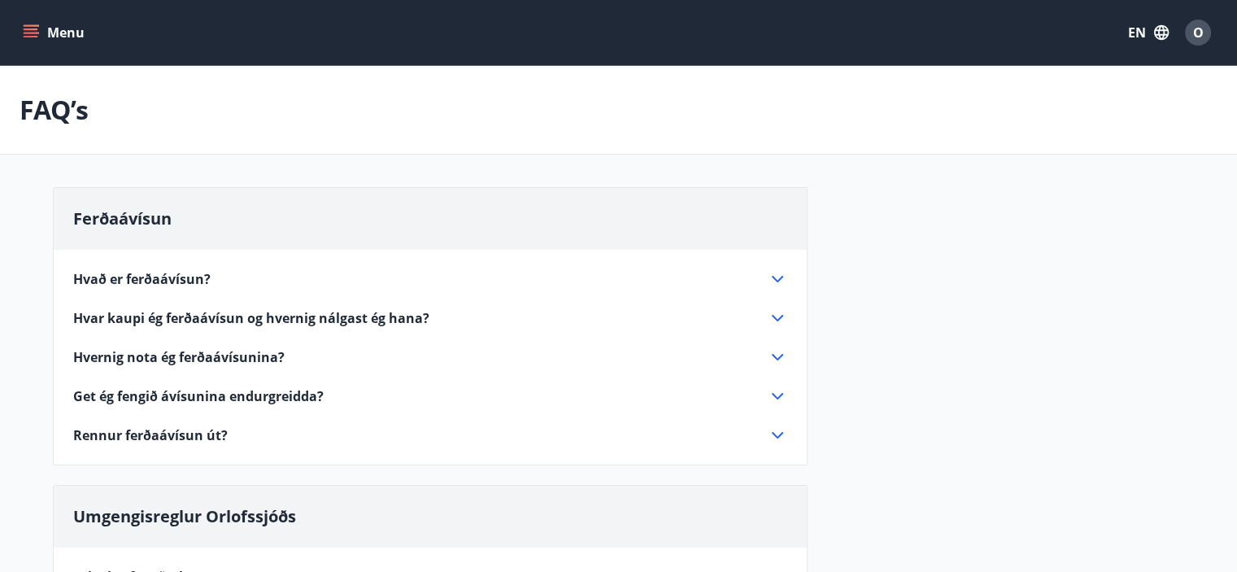
click at [37, 31] on icon "menu" at bounding box center [31, 32] width 16 height 16
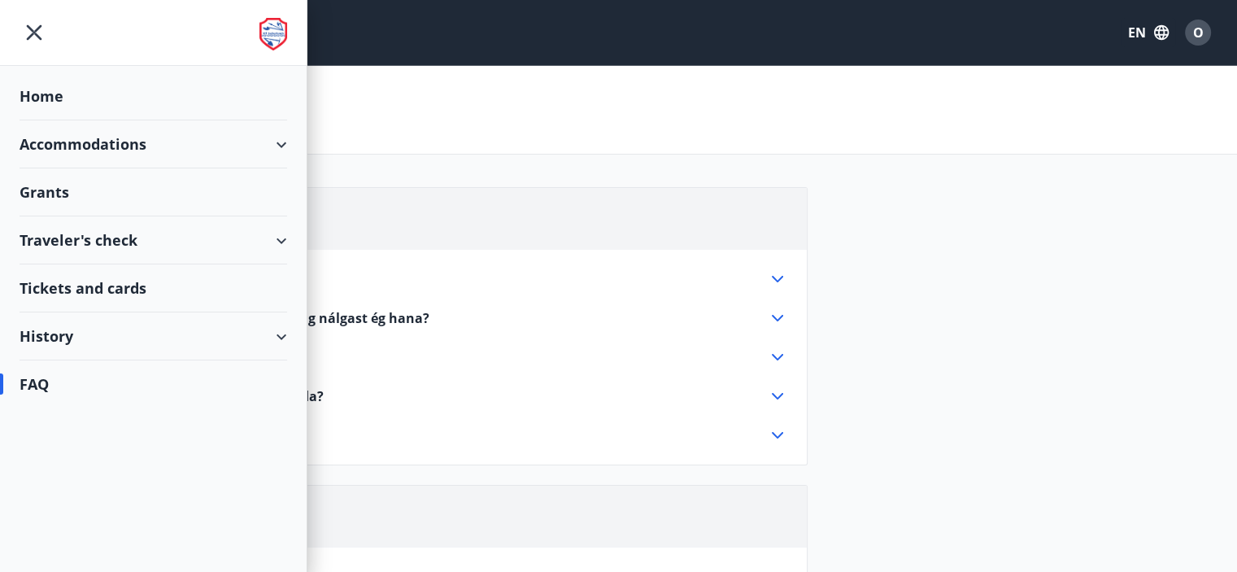
click at [39, 333] on div "History" at bounding box center [154, 336] width 268 height 48
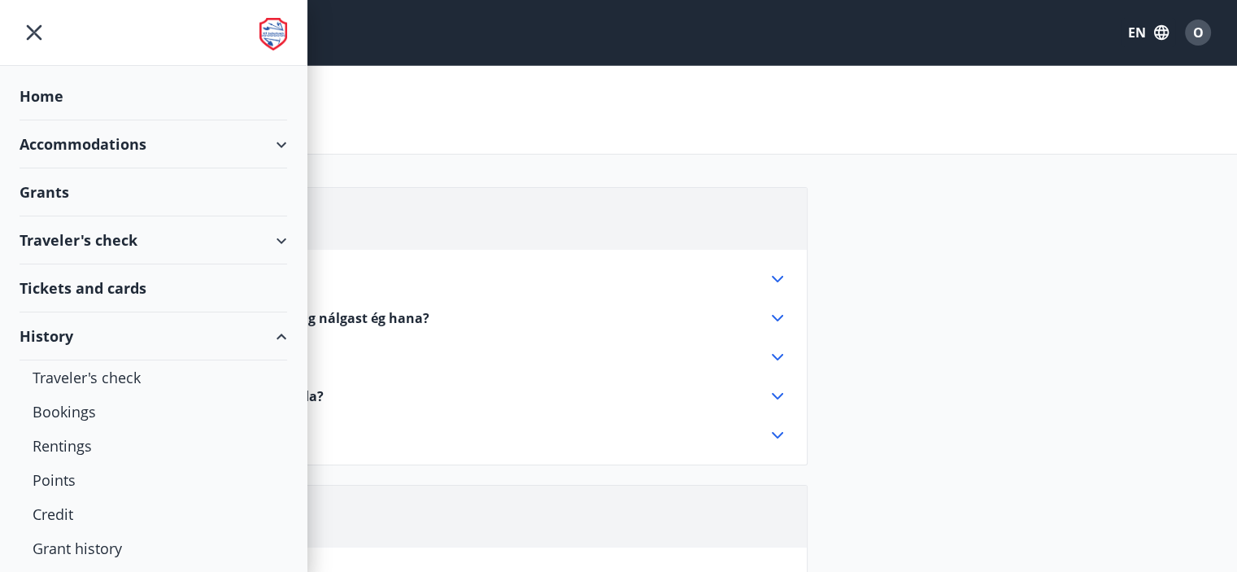
scroll to position [39, 0]
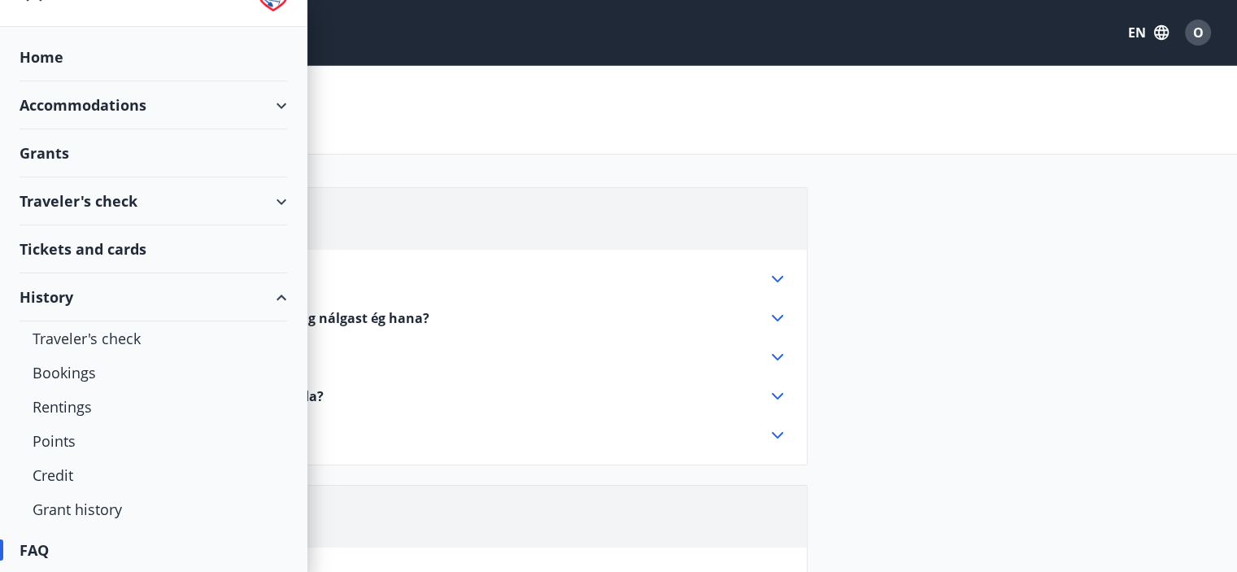
click at [195, 302] on div "History" at bounding box center [154, 297] width 268 height 48
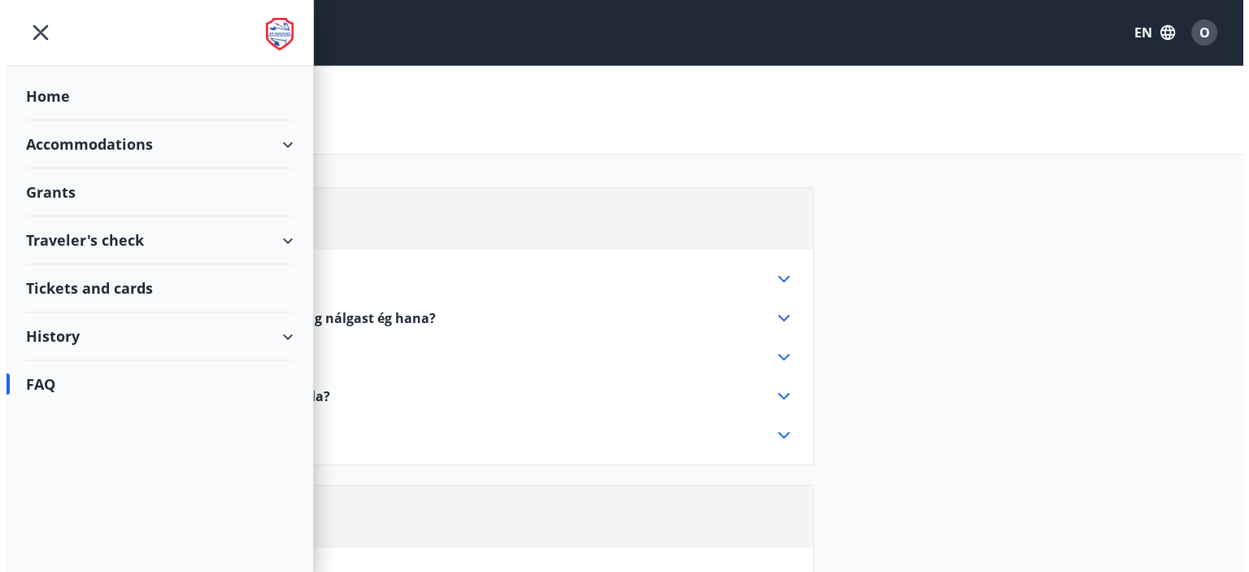
scroll to position [0, 0]
click at [157, 281] on div "Tickets and cards" at bounding box center [154, 288] width 268 height 48
click at [233, 237] on div "Traveler's check" at bounding box center [154, 240] width 268 height 48
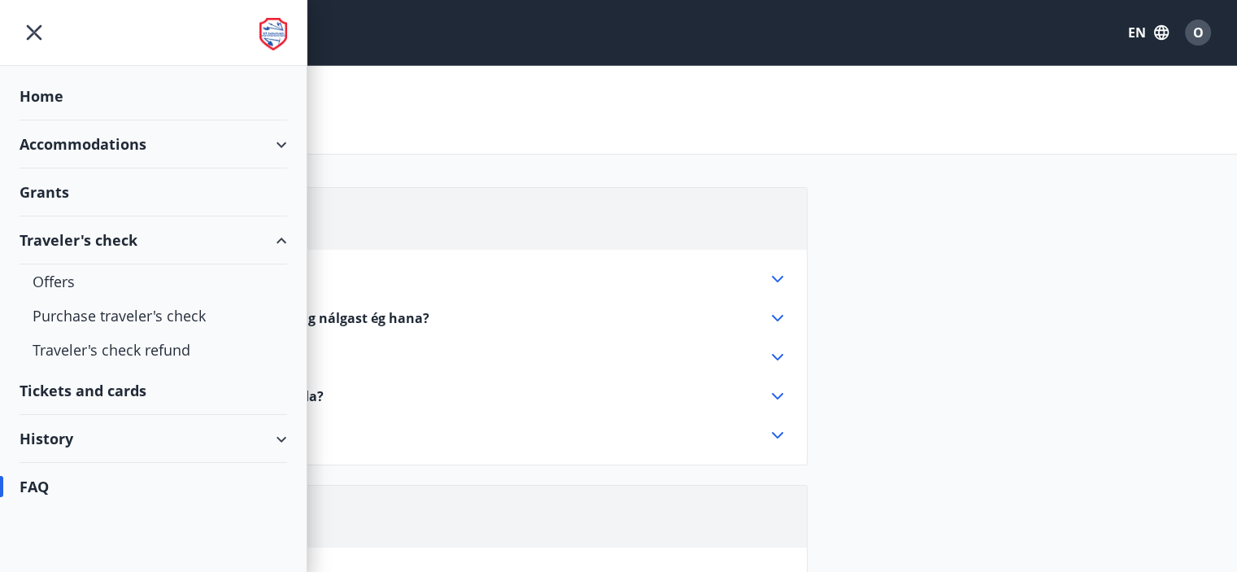
click at [236, 243] on div "Traveler's check" at bounding box center [154, 240] width 268 height 48
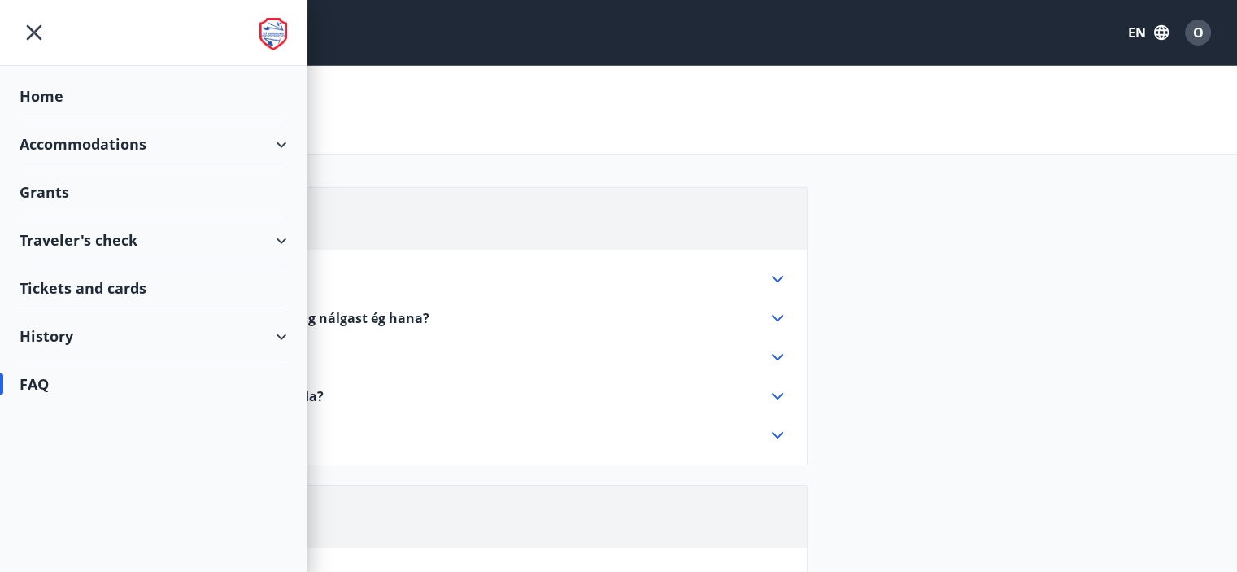
click at [236, 137] on div "Accommodations" at bounding box center [154, 144] width 268 height 48
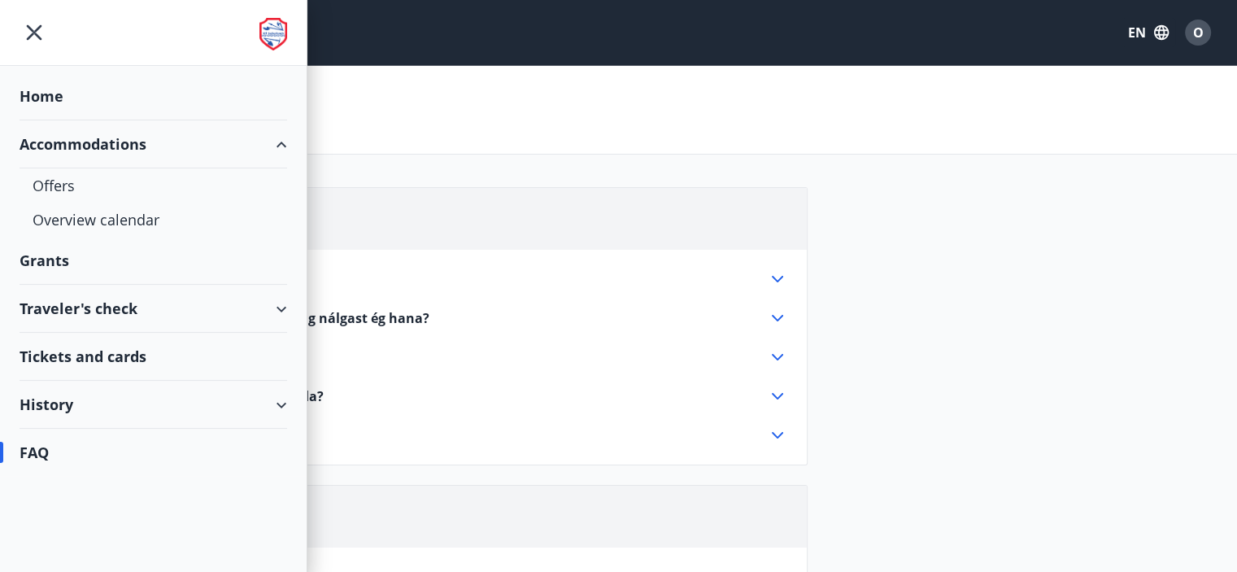
click at [250, 137] on div "Accommodations" at bounding box center [154, 144] width 268 height 48
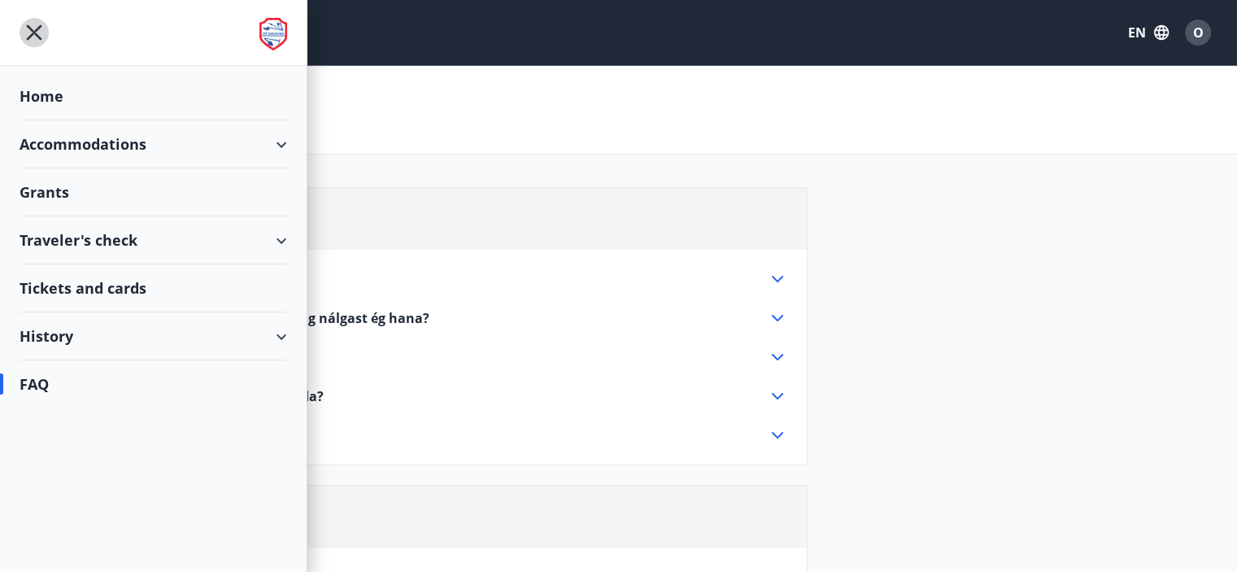
click at [40, 28] on icon "menu" at bounding box center [34, 32] width 29 height 29
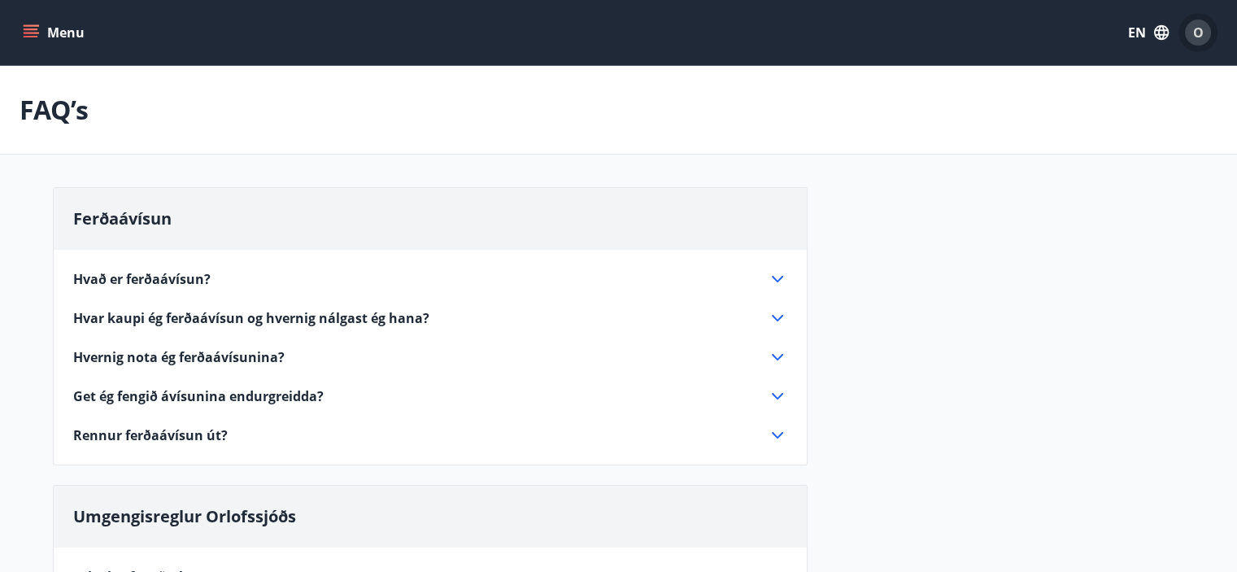
click at [1194, 28] on span "O" at bounding box center [1198, 33] width 11 height 18
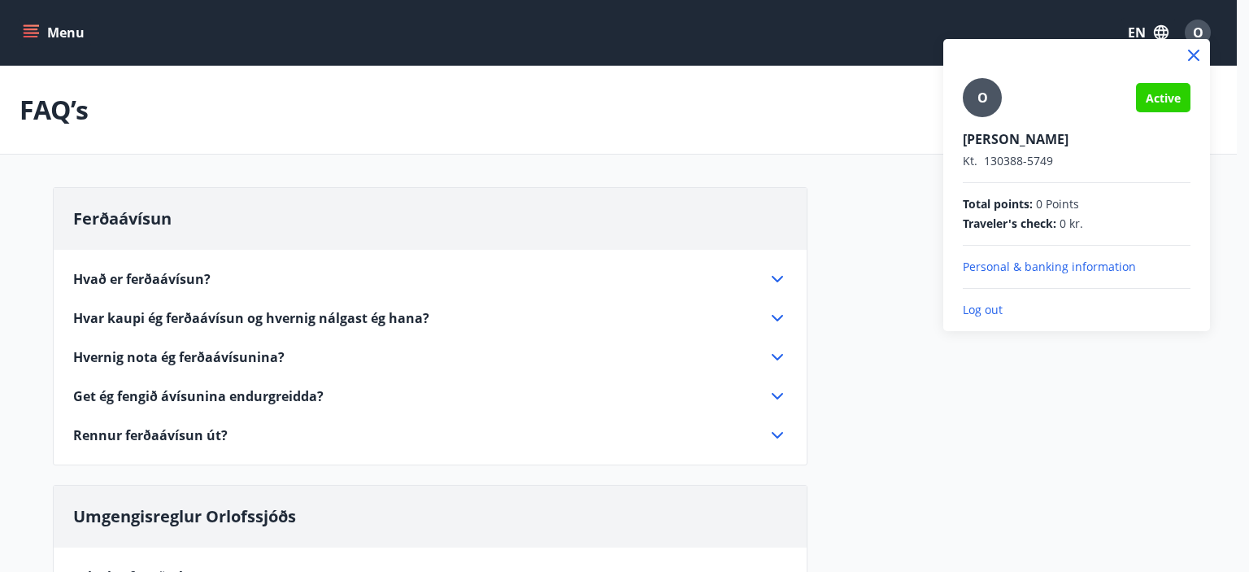
click at [1060, 268] on p "Personal & banking information" at bounding box center [1077, 267] width 228 height 16
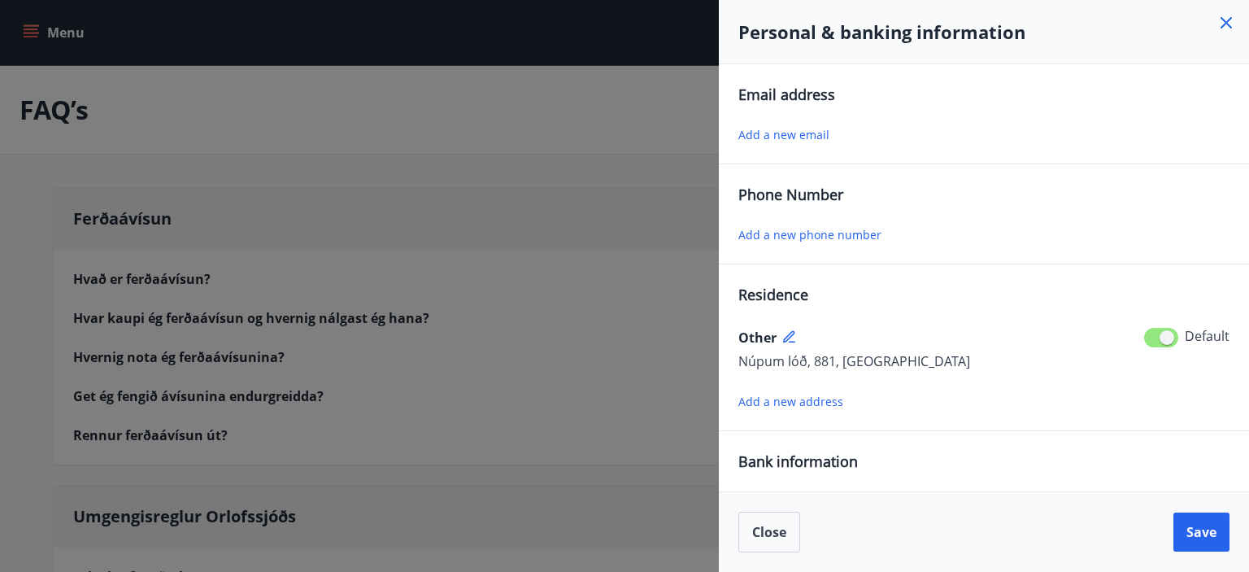
click at [1228, 25] on icon at bounding box center [1225, 22] width 11 height 11
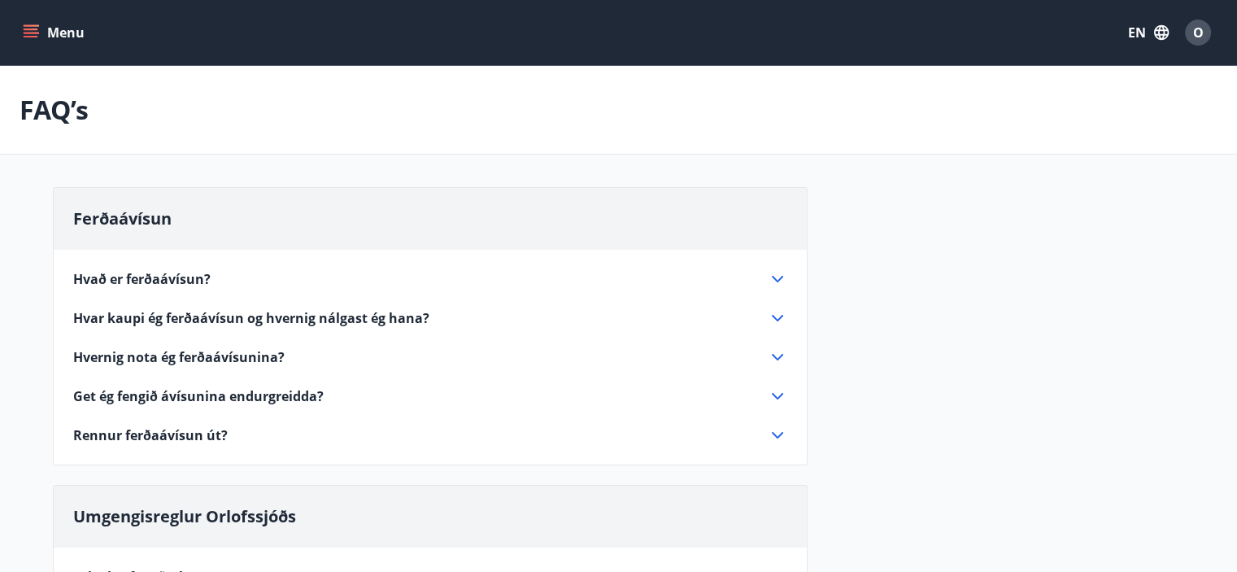
click at [26, 28] on icon "menu" at bounding box center [31, 32] width 16 height 16
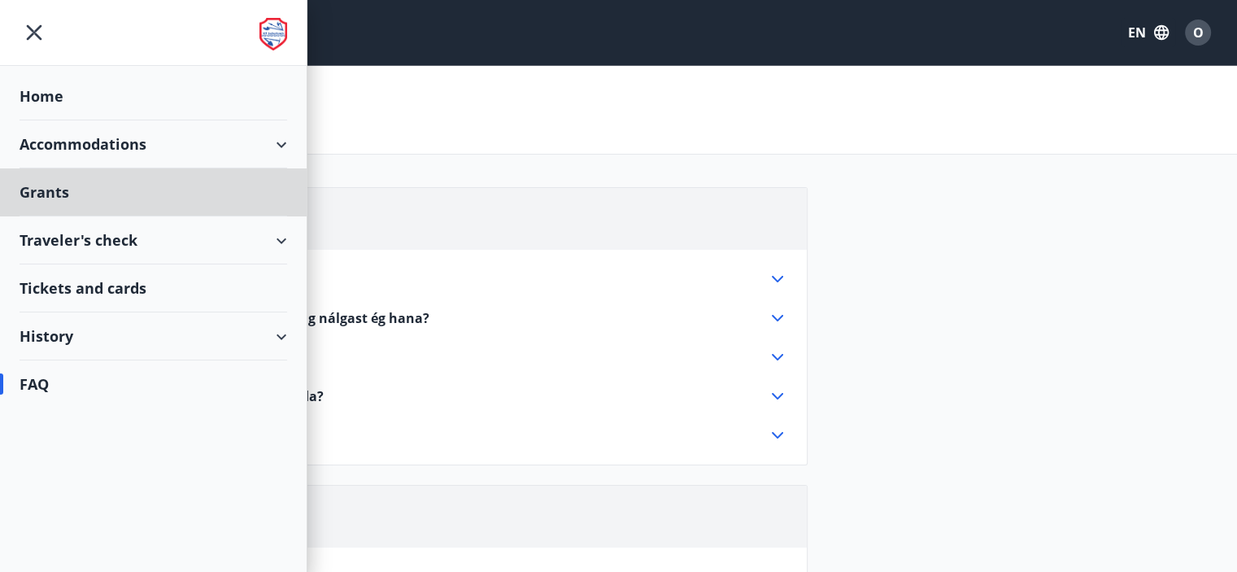
click at [40, 96] on div "Home" at bounding box center [154, 96] width 268 height 48
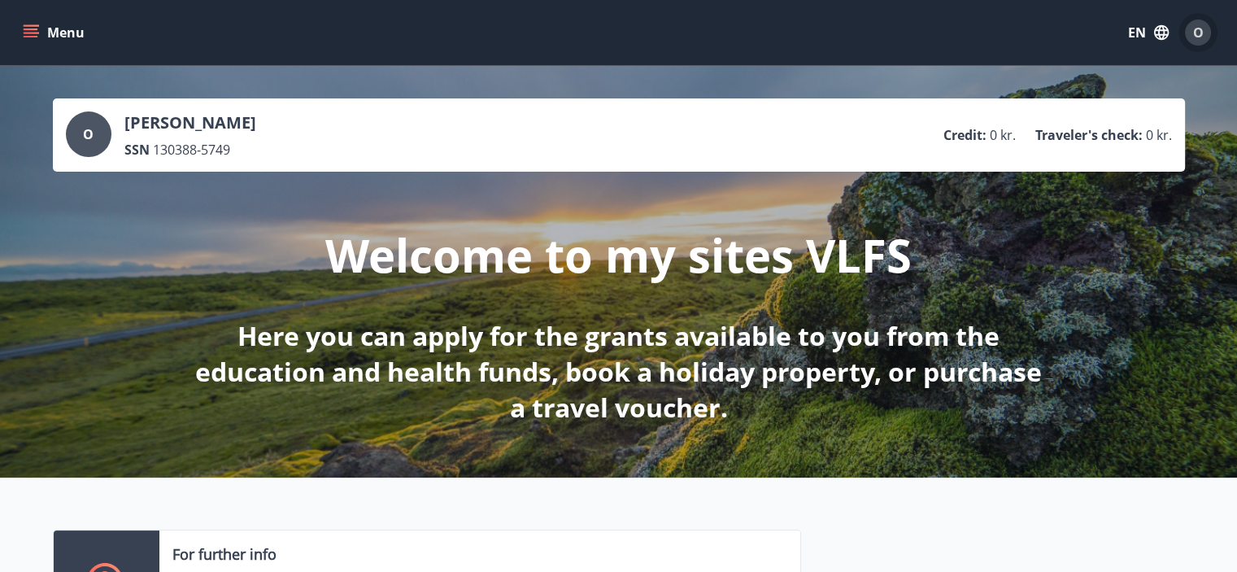
click at [1207, 32] on div "O" at bounding box center [1198, 33] width 26 height 26
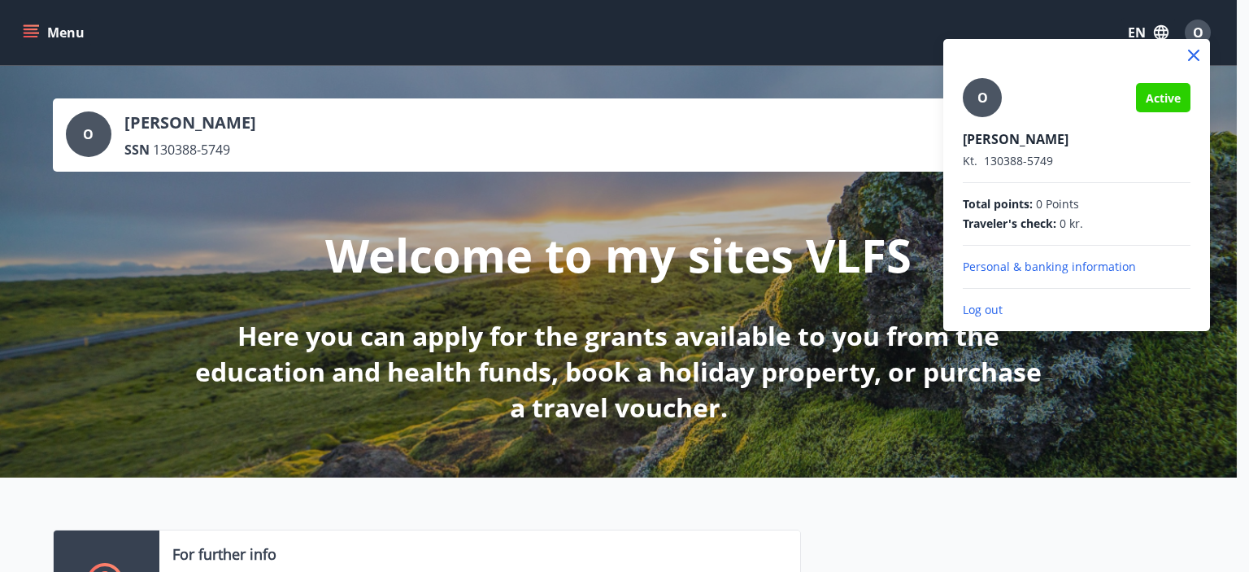
click at [1057, 272] on p "Personal & banking information" at bounding box center [1077, 267] width 228 height 16
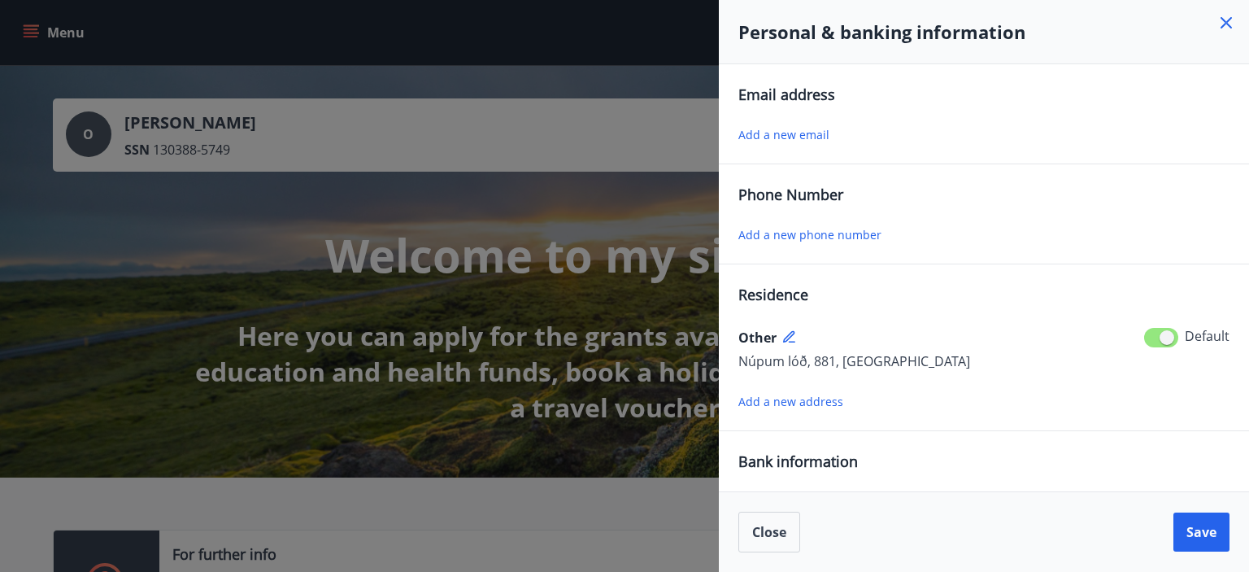
click at [790, 132] on span "Add a new email" at bounding box center [783, 134] width 91 height 15
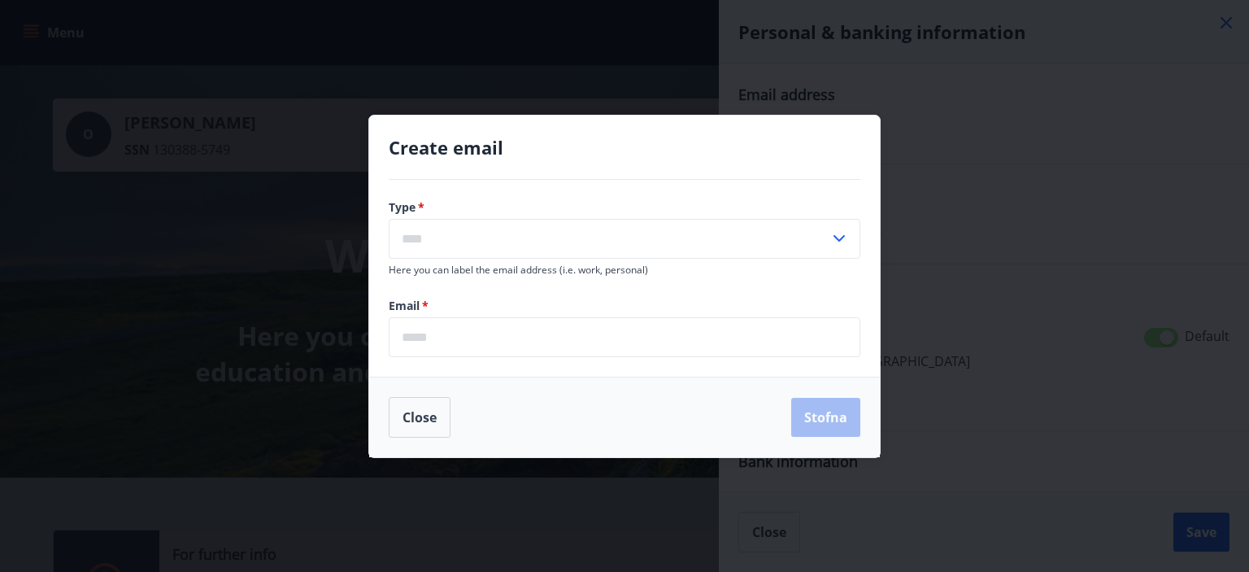
click at [571, 237] on input "text" at bounding box center [609, 239] width 441 height 40
click at [458, 271] on li "Personal" at bounding box center [624, 272] width 470 height 29
type input "********"
click at [455, 337] on input "email" at bounding box center [625, 337] width 472 height 40
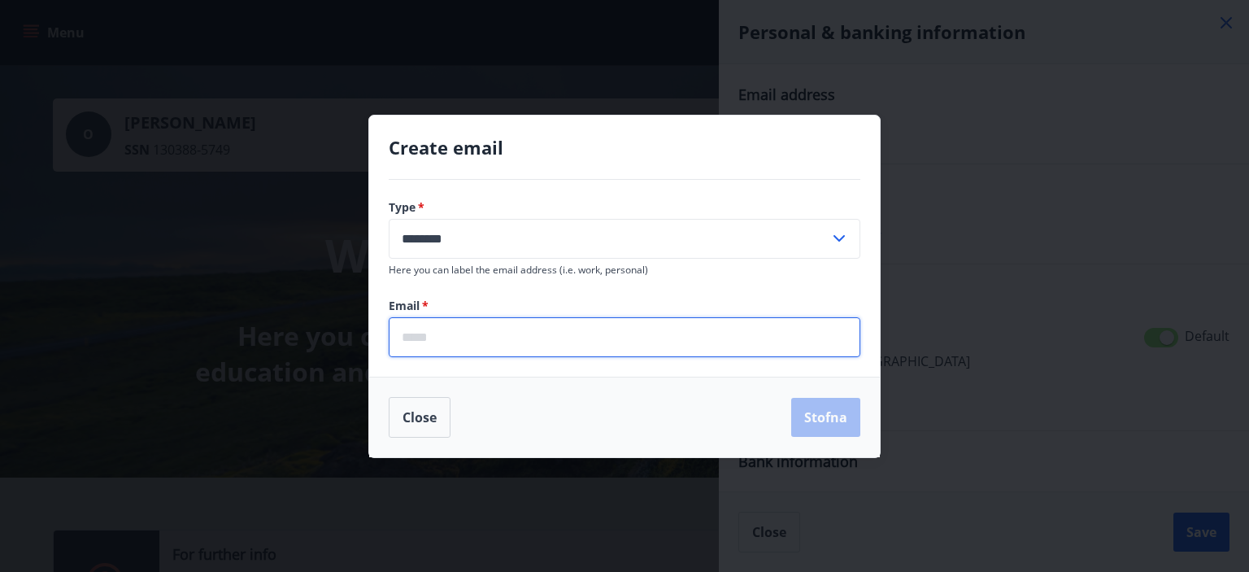
type input "**********"
click at [810, 418] on button "Stofna" at bounding box center [825, 417] width 69 height 39
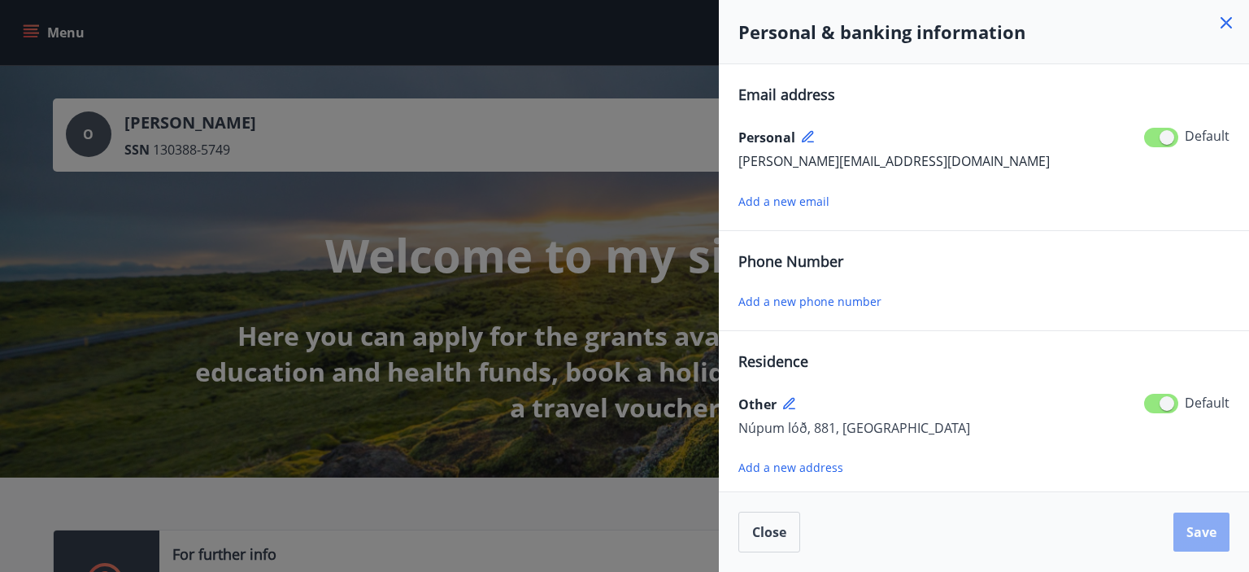
click at [1194, 530] on span "Save" at bounding box center [1201, 532] width 30 height 18
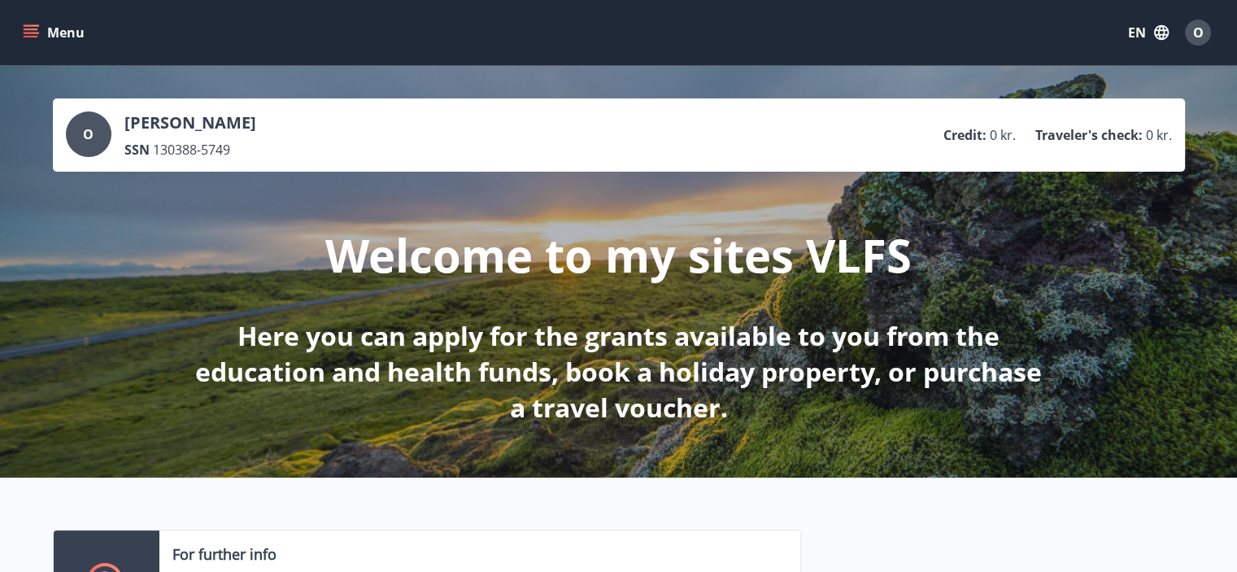
click at [91, 135] on span "O" at bounding box center [88, 134] width 11 height 18
click at [78, 130] on div "O" at bounding box center [89, 134] width 46 height 46
click at [84, 129] on span "O" at bounding box center [88, 134] width 11 height 18
click at [1202, 35] on span "O" at bounding box center [1198, 33] width 11 height 18
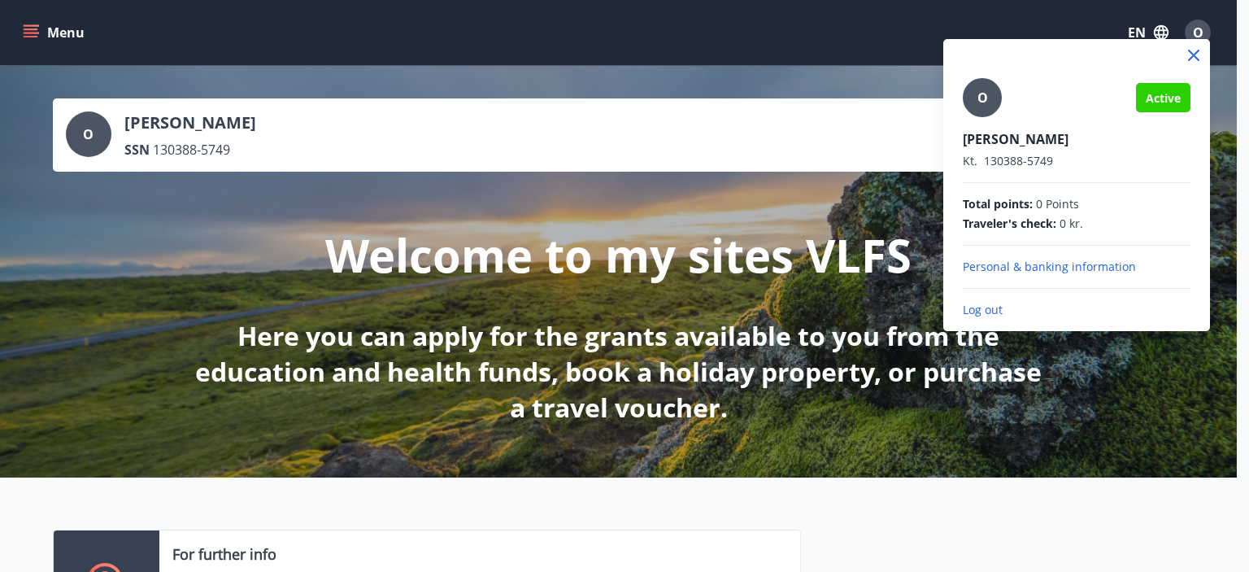
click at [978, 311] on p "Log out" at bounding box center [1077, 310] width 228 height 16
